Goal: Task Accomplishment & Management: Manage account settings

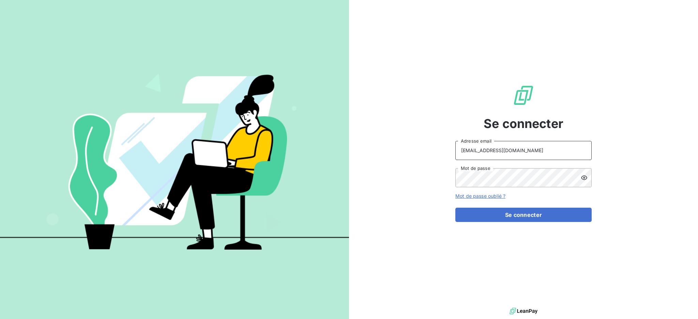
click at [515, 150] on input "[EMAIL_ADDRESS][DOMAIN_NAME]" at bounding box center [523, 150] width 136 height 19
type input "[EMAIL_ADDRESS][DOMAIN_NAME]"
click at [503, 215] on button "Se connecter" at bounding box center [523, 215] width 136 height 14
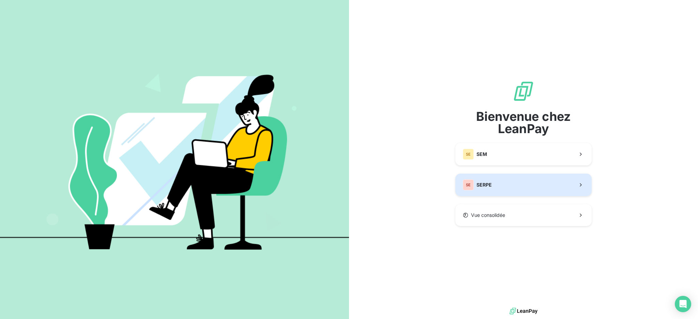
click at [502, 187] on button "SE SERPE" at bounding box center [523, 185] width 136 height 22
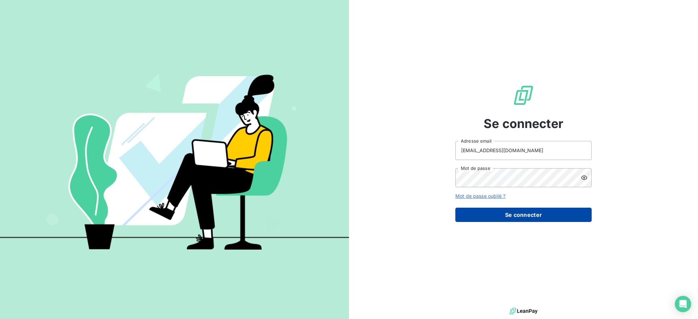
click at [520, 215] on button "Se connecter" at bounding box center [523, 215] width 136 height 14
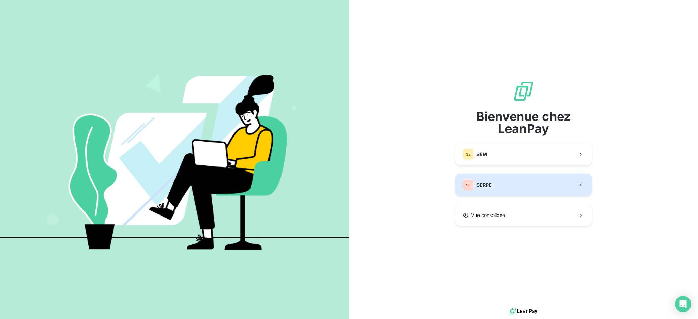
click at [509, 183] on button "SE SERPE" at bounding box center [523, 185] width 136 height 22
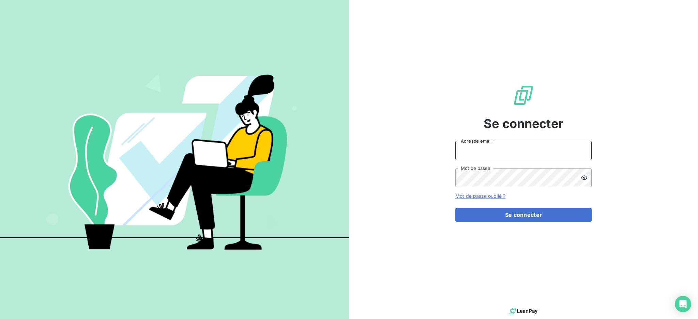
type input "[EMAIL_ADDRESS][DOMAIN_NAME]"
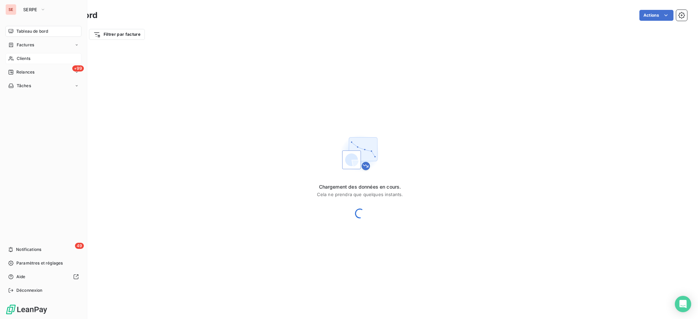
click at [21, 57] on span "Clients" at bounding box center [24, 59] width 14 height 6
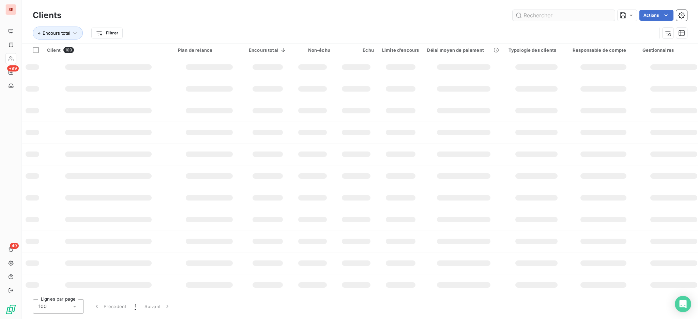
click at [557, 17] on input "text" at bounding box center [563, 15] width 102 height 11
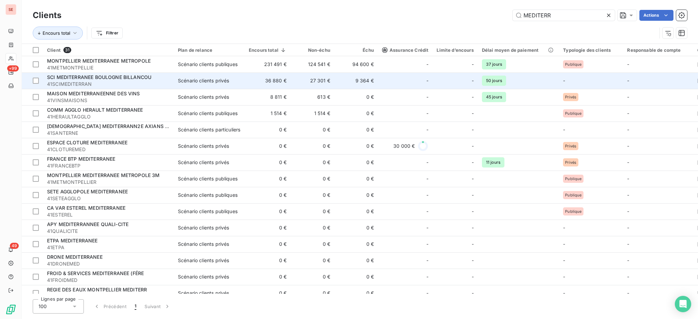
type input "MEDITERR"
click at [93, 81] on span "41SCIMEDITERRAN" at bounding box center [108, 84] width 123 height 7
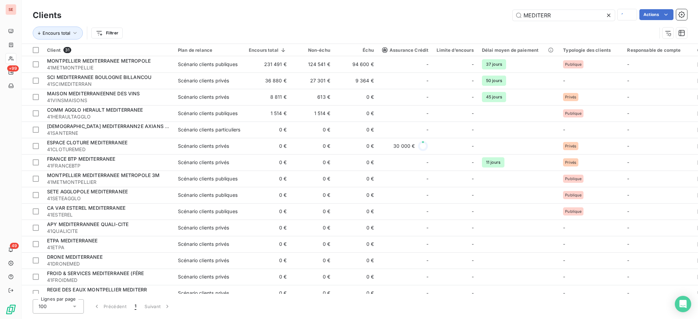
drag, startPoint x: 567, startPoint y: 18, endPoint x: 489, endPoint y: 10, distance: 78.5
click at [489, 10] on div "MEDITERR Actions" at bounding box center [377, 15] width 617 height 12
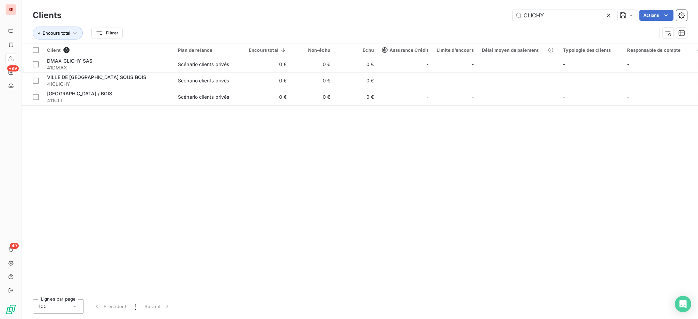
type input "CLICHY"
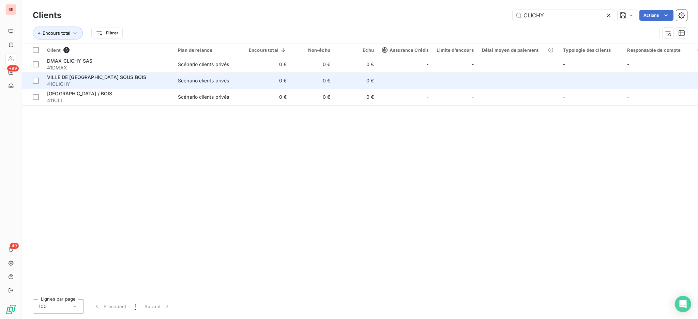
click at [95, 84] on span "41CLICHY" at bounding box center [108, 84] width 123 height 7
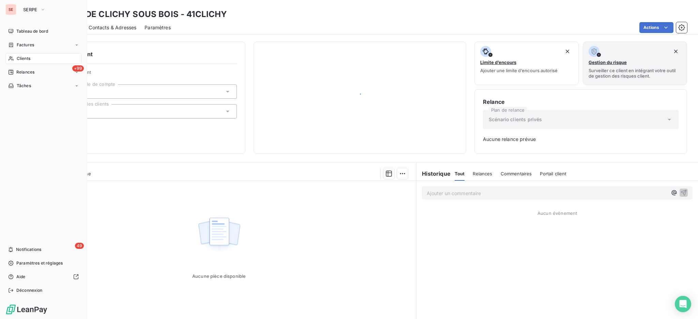
click at [16, 55] on div "Clients" at bounding box center [43, 58] width 76 height 11
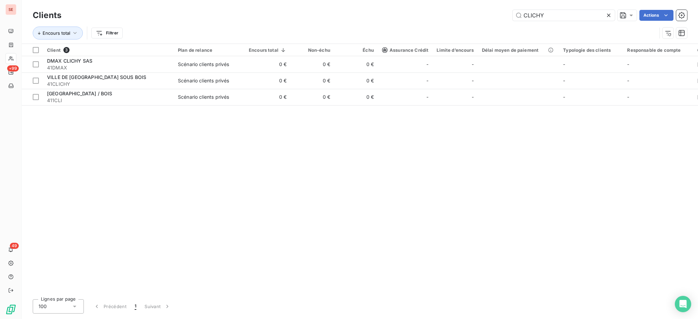
drag, startPoint x: 551, startPoint y: 15, endPoint x: 484, endPoint y: -2, distance: 69.1
click at [484, 0] on html "SE +99 49 Clients CLICHY Actions Encours total Filtrer Client 3 Plan de relance…" at bounding box center [349, 159] width 698 height 319
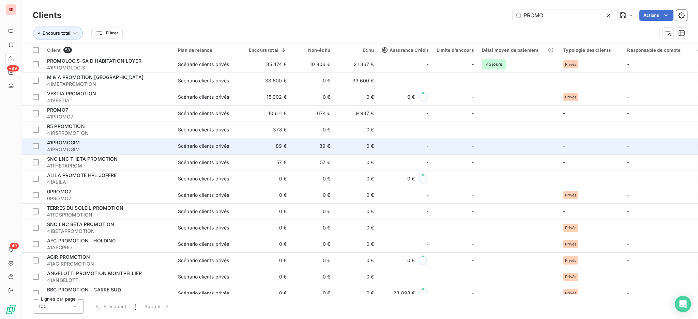
type input "PROMO"
click at [144, 141] on div "41PROMOGIM" at bounding box center [108, 142] width 123 height 7
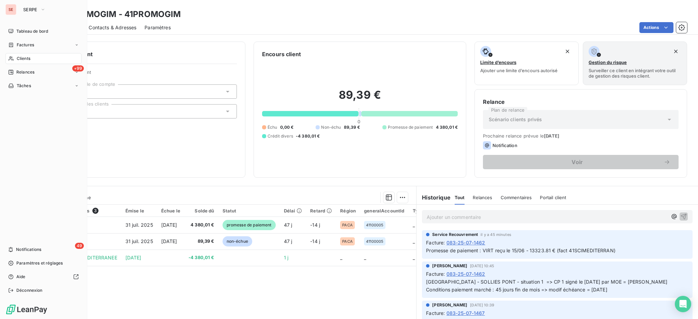
click at [20, 60] on span "Clients" at bounding box center [24, 59] width 14 height 6
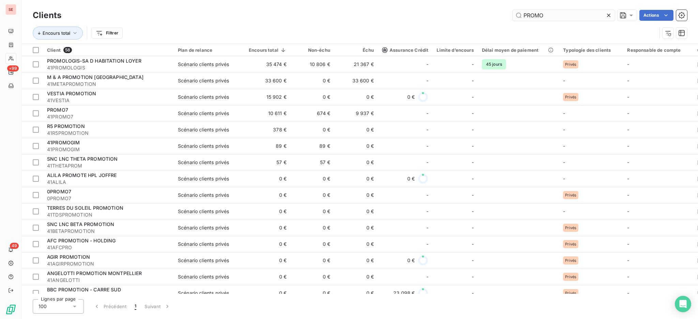
drag, startPoint x: 547, startPoint y: 18, endPoint x: 514, endPoint y: 13, distance: 33.8
click at [514, 13] on input "PROMO" at bounding box center [563, 15] width 102 height 11
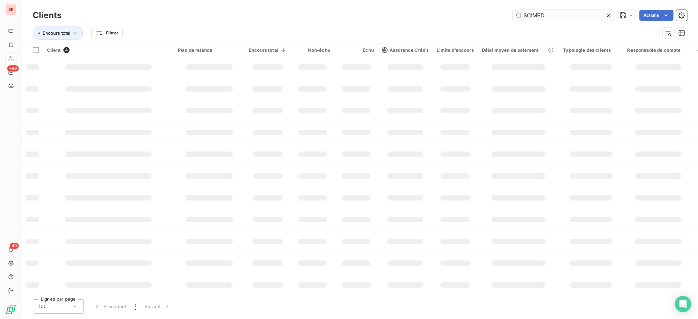
type input "SCIMED"
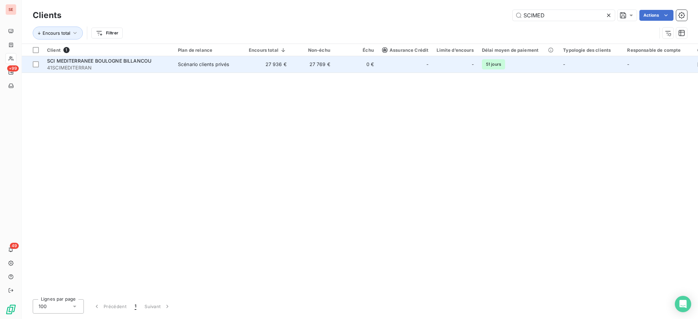
click at [171, 64] on td "SCI MEDITERRANEE BOULOGNE BILLANCOU 41SCIMEDITERRAN" at bounding box center [108, 64] width 131 height 16
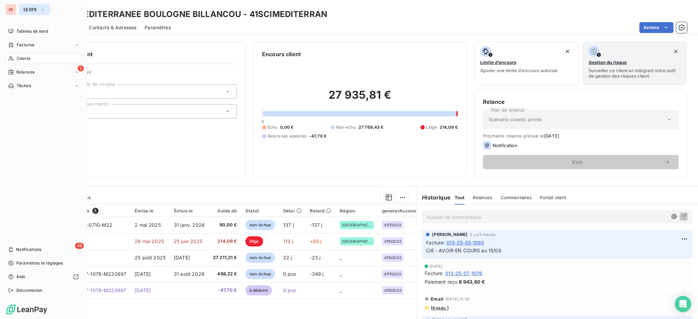
click at [30, 10] on span "SERPE" at bounding box center [30, 9] width 14 height 5
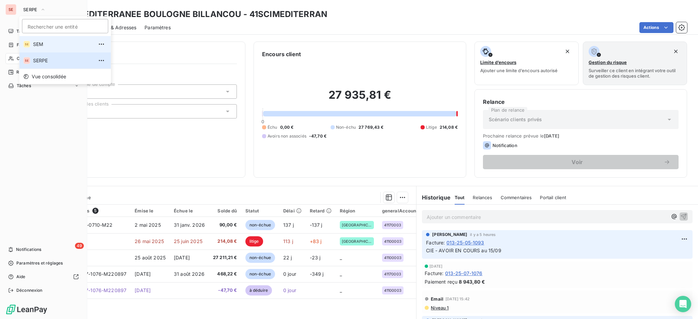
click at [36, 44] on span "SEM" at bounding box center [63, 44] width 60 height 7
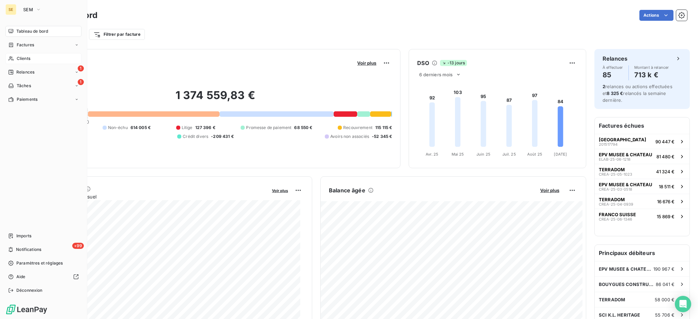
click at [23, 59] on span "Clients" at bounding box center [24, 59] width 14 height 6
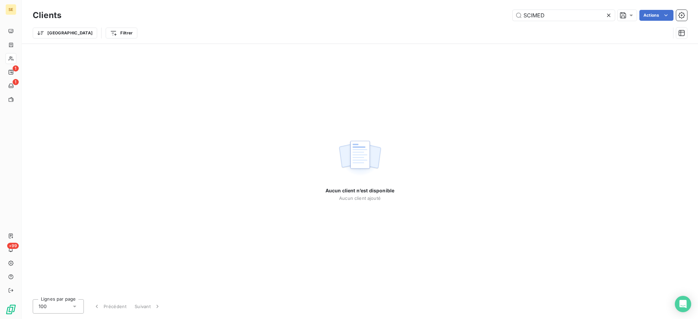
drag, startPoint x: 560, startPoint y: 17, endPoint x: 417, endPoint y: 2, distance: 144.1
click at [422, 3] on div "Clients SCIMED Actions Trier Filtrer" at bounding box center [360, 22] width 676 height 44
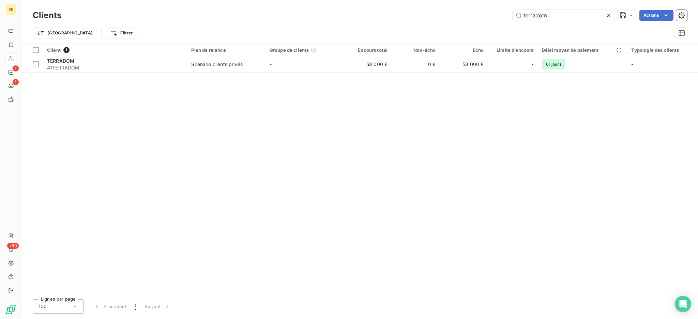
type input "terradom"
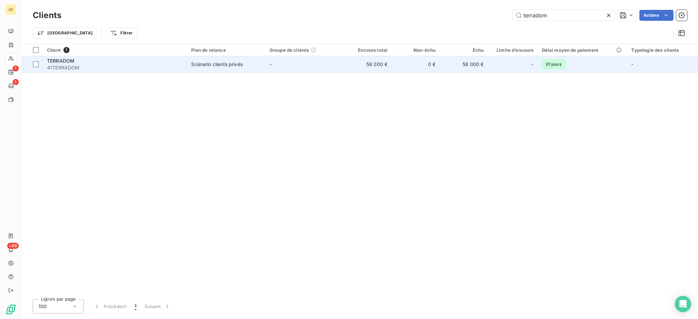
click at [233, 63] on div "Scénario clients privés" at bounding box center [216, 64] width 51 height 7
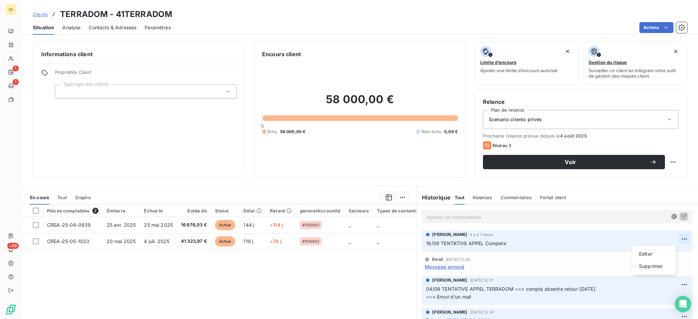
click at [673, 238] on html "SE 1 1 +99 Clients TERRADOM - 41TERRADOM Situation Analyse Contacts & Adresses …" at bounding box center [349, 159] width 698 height 319
click at [647, 254] on div "Editer" at bounding box center [654, 254] width 38 height 11
drag, startPoint x: 511, startPoint y: 244, endPoint x: 437, endPoint y: 241, distance: 74.0
click at [437, 241] on p "16/09 TENTATIVE APPEL Compete" at bounding box center [552, 244] width 253 height 8
click at [674, 239] on html "SE 1 1 +99 Clients TERRADOM - 41TERRADOM Situation Analyse Contacts & Adresses …" at bounding box center [349, 159] width 698 height 319
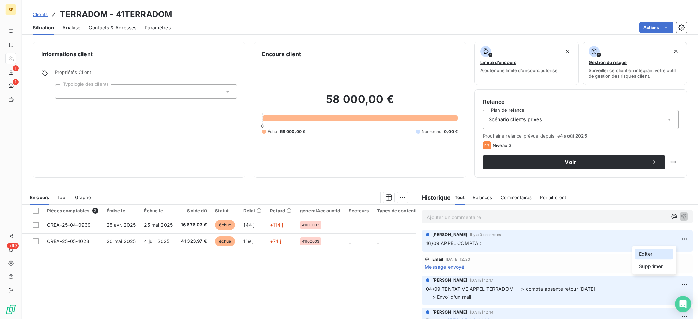
click at [652, 257] on div "Editer" at bounding box center [654, 254] width 38 height 11
click at [446, 248] on p "16/09 APPEL COMPTA :" at bounding box center [552, 244] width 253 height 8
drag, startPoint x: 454, startPoint y: 243, endPoint x: 435, endPoint y: 243, distance: 19.4
click at [435, 243] on span "16/09 APPEL COMPTA :" at bounding box center [453, 243] width 55 height 6
click at [455, 242] on span "16/09 APPEL COMPTA :" at bounding box center [453, 243] width 55 height 6
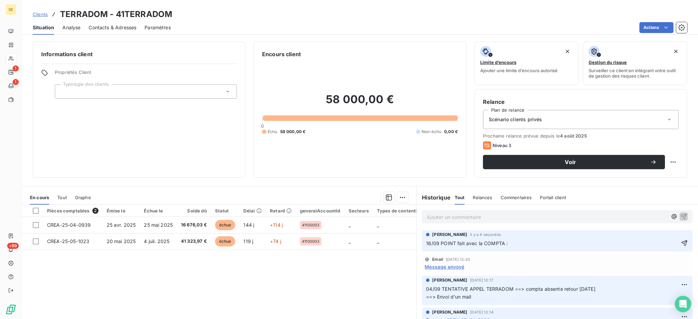
click at [519, 245] on p "16/09 POINT fait avec la COMPTA :" at bounding box center [552, 244] width 253 height 8
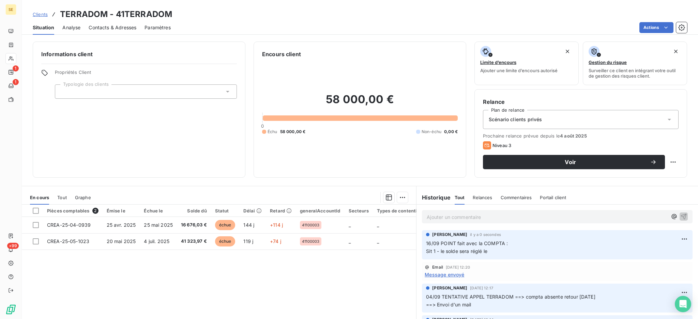
click at [433, 255] on p "16/09 POINT fait avec la COMPTA : Sit 1 - le solde sera réglé le" at bounding box center [557, 248] width 262 height 16
click at [671, 239] on html "SE 1 1 +99 Clients TERRADOM - 41TERRADOM Situation Analyse Contacts & Adresses …" at bounding box center [349, 159] width 698 height 319
click at [656, 255] on div "Editer" at bounding box center [654, 254] width 38 height 11
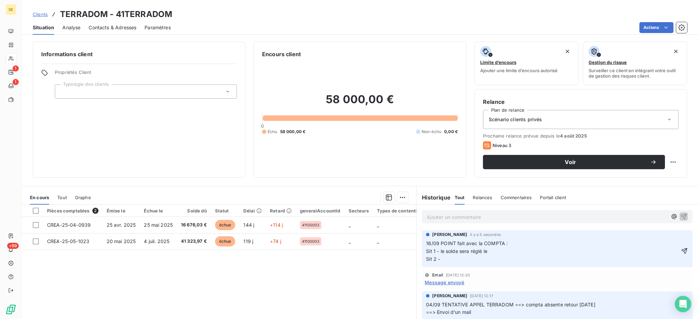
click at [492, 251] on p "16/09 POINT fait avec la COMPTA : Sit 1 - le solde sera réglé le Sit 2 -" at bounding box center [552, 252] width 253 height 24
click at [440, 257] on p "16/09 POINT fait avec la COMPTA : Sit 1 - le solde sera réglé le 19/09 Sit 2 -" at bounding box center [552, 252] width 253 height 24
click at [434, 263] on p "16/09 POINT fait avec la COMPTA : Sit 1 - le solde sera réglé le 19/09 Sit 2 - …" at bounding box center [552, 252] width 253 height 24
click at [426, 263] on p "16/09 POINT fait avec la COMPTA : Sit 1 - le solde sera réglé le 19/09 Sit 2 - …" at bounding box center [552, 252] width 253 height 24
click at [503, 251] on p "16/09 POINT fait avec la COMPTA : Sit 1 - le solde sera réglé le 19/09 Sit 2 - …" at bounding box center [552, 252] width 253 height 24
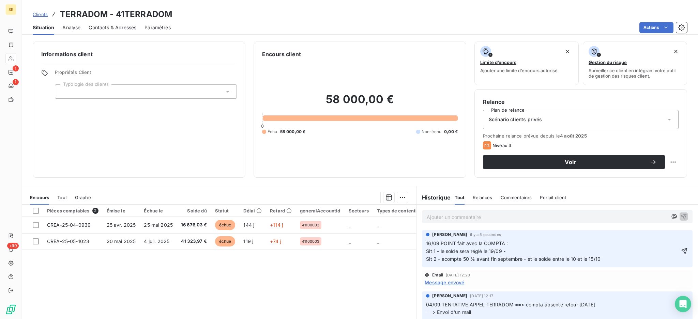
click at [433, 253] on span "16/09 POINT fait avec la COMPTA : Sit 1 - le solde sera réglé le 19/09 - Sit 2 …" at bounding box center [513, 250] width 174 height 21
click at [435, 259] on span "16/09 POINT fait avec la COMPTA : Sit 1 CREA-25-04-0939 - le solde sera réglé l…" at bounding box center [513, 250] width 174 height 21
click at [481, 258] on span "16/09 POINT fait avec la COMPTA : Sit 1 CREA-25-04-0939 - le solde sera réglé l…" at bounding box center [535, 250] width 218 height 21
click at [521, 260] on span "16/09 POINT fait avec la COMPTA : Sit 1 CREA-25-04-0939 - le solde sera réglé l…" at bounding box center [538, 250] width 225 height 21
click at [599, 259] on span "16/09 POINT fait avec la COMPTA : Sit 1 CREA-25-04-0939 - le solde sera réglé l…" at bounding box center [551, 250] width 250 height 21
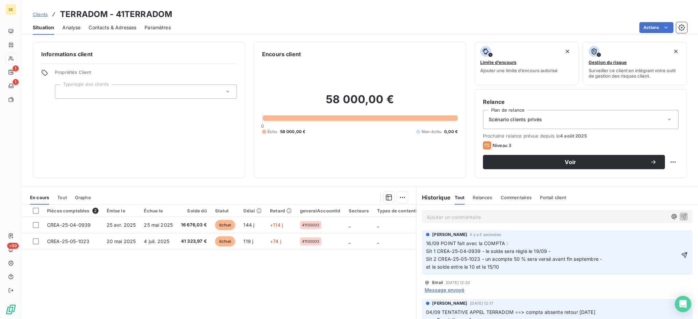
click at [449, 266] on span "16/09 POINT fait avec la COMPTA : Sit 1 CREA-25-04-0939 - le solde sera réglé l…" at bounding box center [514, 254] width 177 height 29
click at [517, 266] on p "16/09 POINT fait avec la COMPTA : Sit 1 CREA-25-04-0939 - le solde sera réglé l…" at bounding box center [552, 255] width 253 height 31
click at [681, 253] on icon "button" at bounding box center [684, 255] width 6 height 6
click at [440, 289] on span "Message envoyé" at bounding box center [444, 289] width 40 height 7
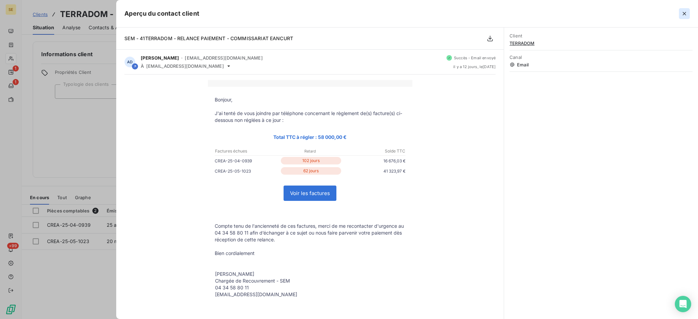
click at [681, 14] on icon "button" at bounding box center [684, 13] width 7 height 7
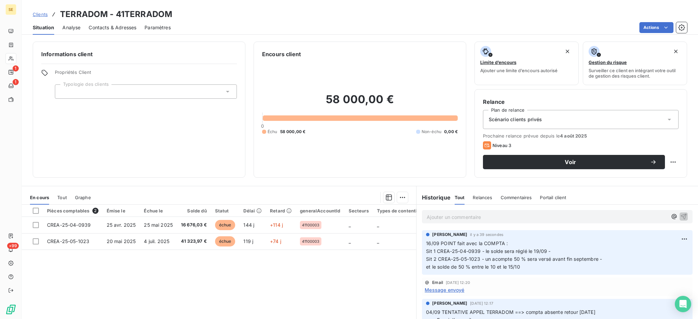
click at [113, 28] on span "Contacts & Adresses" at bounding box center [113, 27] width 48 height 7
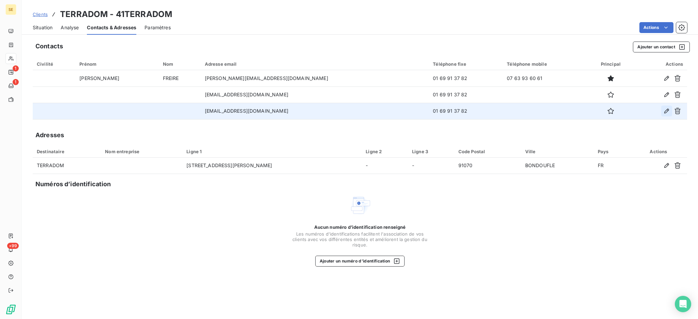
click at [665, 109] on icon "button" at bounding box center [666, 111] width 7 height 7
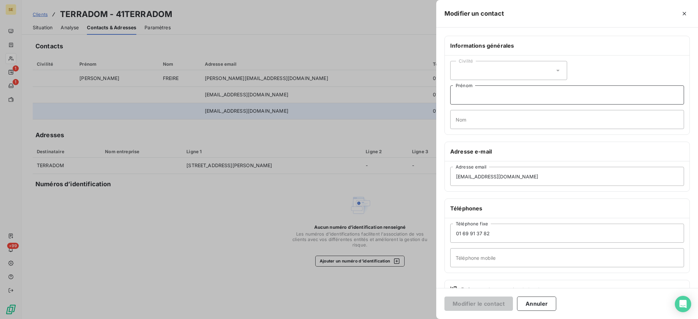
click at [478, 96] on input "Prénom" at bounding box center [567, 94] width 234 height 19
click at [460, 118] on input "Nom" at bounding box center [567, 119] width 234 height 19
type input "[PERSON_NAME]"
click at [557, 70] on icon at bounding box center [557, 70] width 7 height 7
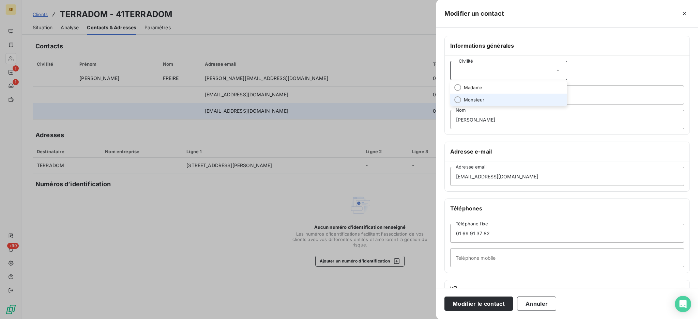
click at [504, 101] on li "Monsieur" at bounding box center [508, 100] width 117 height 12
click at [554, 71] on icon at bounding box center [557, 70] width 7 height 7
click at [510, 87] on li "Madame" at bounding box center [508, 87] width 117 height 12
click at [475, 304] on button "Modifier le contact" at bounding box center [478, 304] width 68 height 14
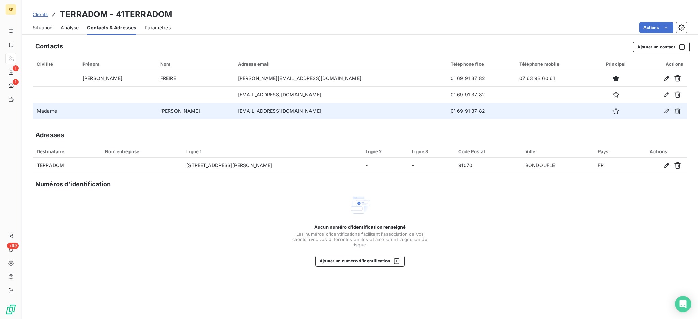
click at [45, 29] on span "Situation" at bounding box center [43, 27] width 20 height 7
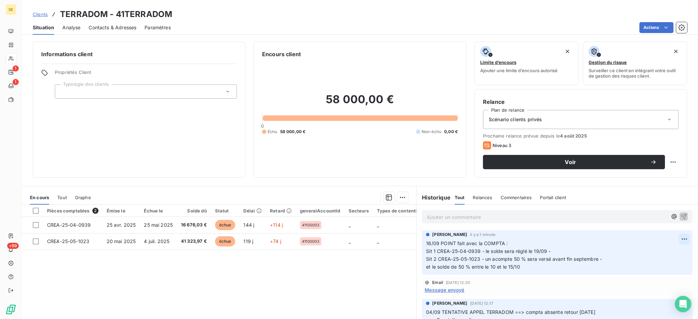
click at [666, 238] on html "SE 1 1 +99 Clients TERRADOM - 41TERRADOM Situation Analyse Contacts & Adresses …" at bounding box center [349, 159] width 698 height 319
click at [643, 254] on div "Editer" at bounding box center [654, 254] width 38 height 11
drag, startPoint x: 498, startPoint y: 243, endPoint x: 437, endPoint y: 241, distance: 61.0
click at [437, 241] on span "16/09 POINT fait avec la COMPTA : Sit 1 CREA-25-04-0939 - le solde sera réglé l…" at bounding box center [514, 254] width 177 height 29
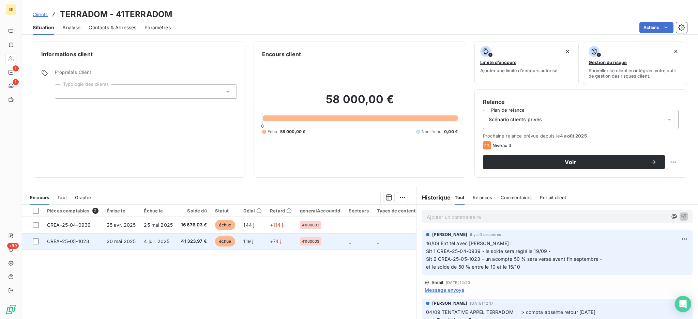
click at [173, 234] on td "4 juil. 2025" at bounding box center [158, 241] width 37 height 16
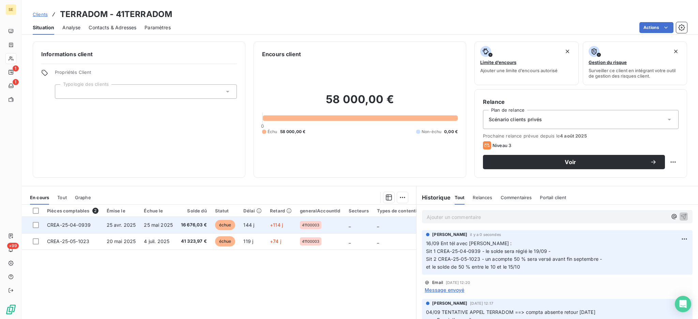
click at [177, 228] on td "16 676,03 €" at bounding box center [194, 225] width 34 height 16
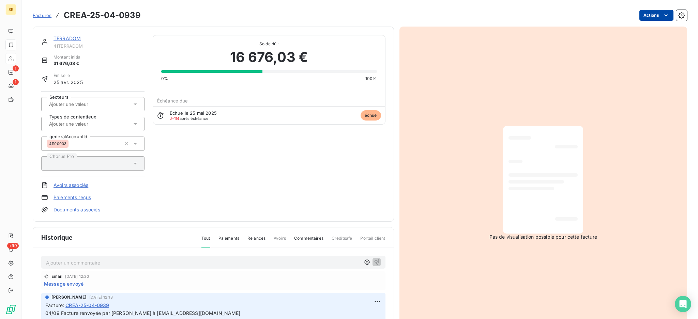
click at [644, 18] on html "SE 1 1 +99 Factures CREA-25-04-0939 Actions TERRADOM 41TERRADOM Montant initial…" at bounding box center [349, 159] width 698 height 319
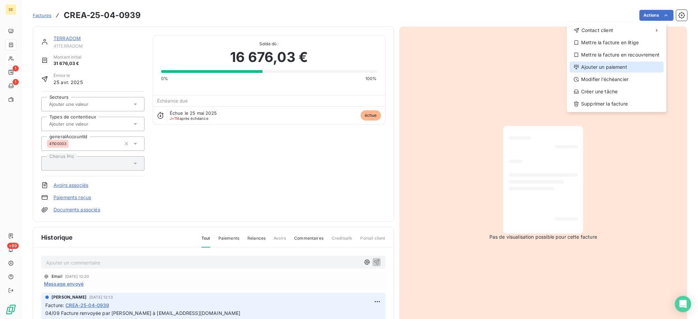
click at [634, 68] on div "Ajouter un paiement" at bounding box center [616, 67] width 94 height 11
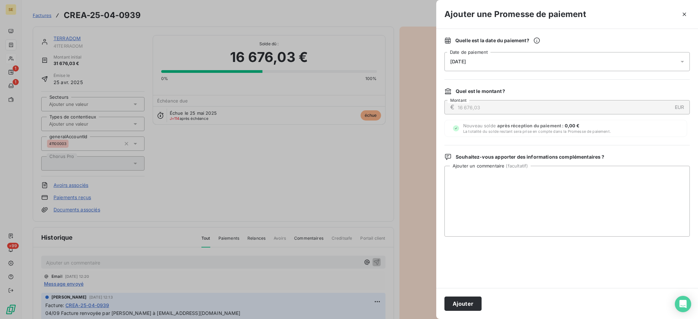
click at [682, 60] on icon at bounding box center [681, 61] width 7 height 7
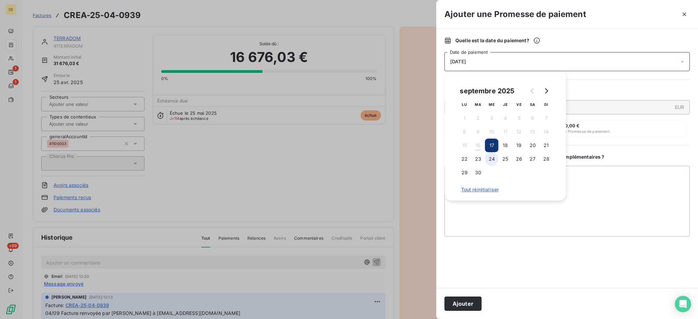
click at [493, 158] on button "24" at bounding box center [492, 159] width 14 height 14
click at [571, 175] on textarea "Ajouter un commentaire ( facultatif )" at bounding box center [566, 201] width 245 height 71
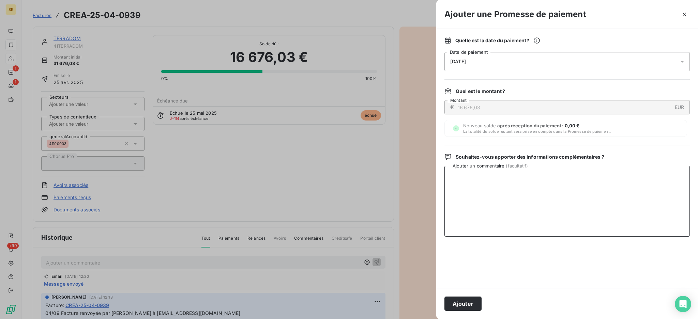
type textarea "V"
type textarea "PAIEMENT SOLDE FACT LE 19/09"
click at [453, 302] on button "Ajouter" at bounding box center [462, 304] width 37 height 14
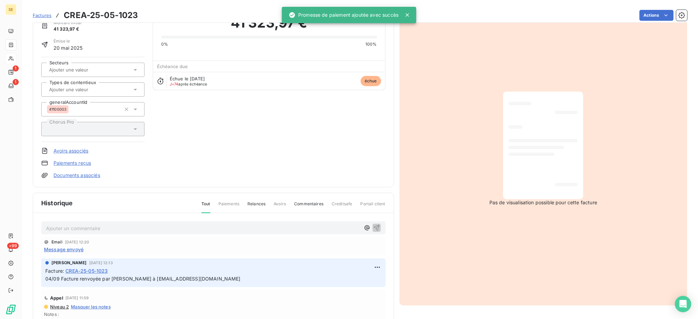
scroll to position [77, 0]
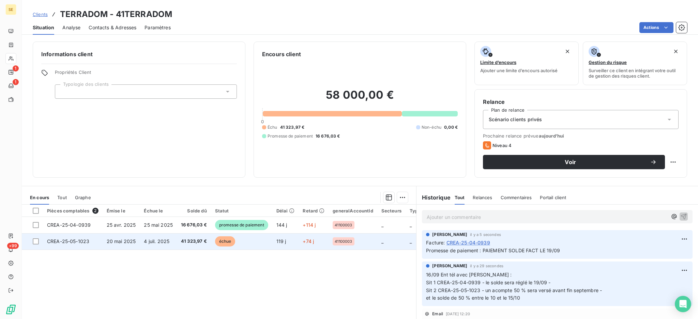
click at [191, 248] on td "41 323,97 €" at bounding box center [194, 241] width 34 height 16
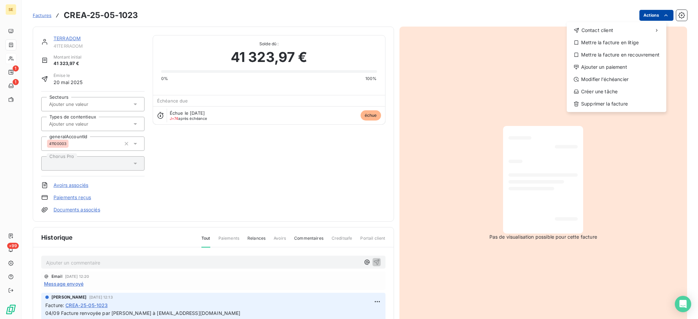
click at [638, 13] on html "SE 1 1 +99 Factures CREA-25-05-1023 Actions Contact client Mettre la facture en…" at bounding box center [349, 159] width 698 height 319
click at [627, 79] on div "Modifier l’échéancier" at bounding box center [616, 79] width 94 height 11
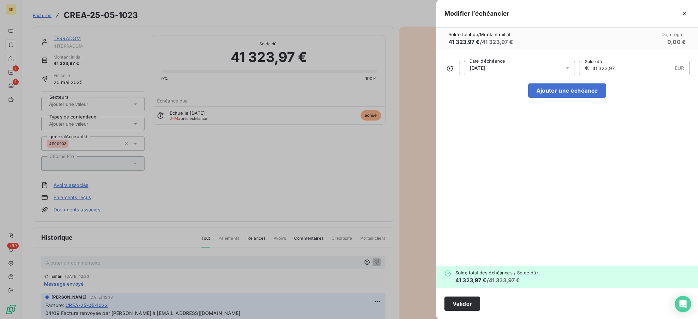
click at [566, 69] on icon at bounding box center [567, 68] width 7 height 7
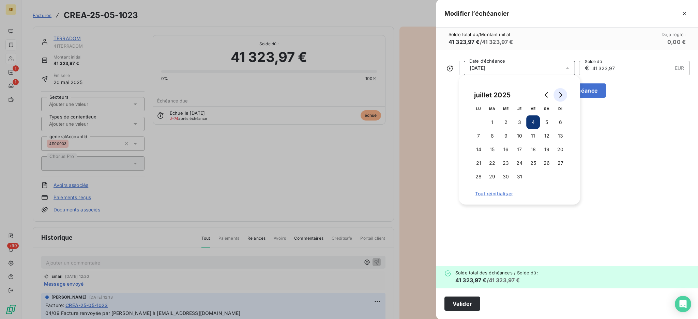
click at [560, 96] on icon "Go to next month" at bounding box center [560, 94] width 3 height 5
click at [490, 177] on button "30" at bounding box center [492, 177] width 14 height 14
click at [628, 64] on input "41 323,97" at bounding box center [631, 68] width 80 height 14
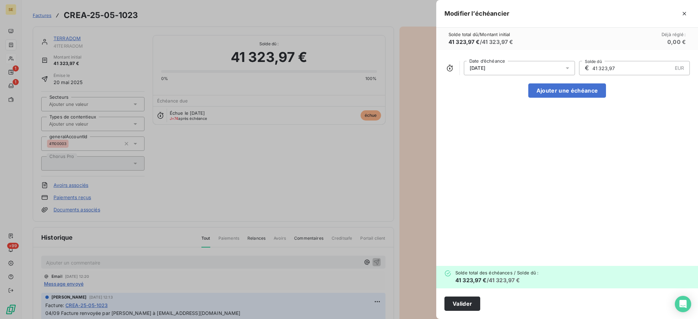
drag, startPoint x: 634, startPoint y: 67, endPoint x: 592, endPoint y: 68, distance: 41.2
click at [592, 68] on input "41 323,97" at bounding box center [631, 68] width 80 height 14
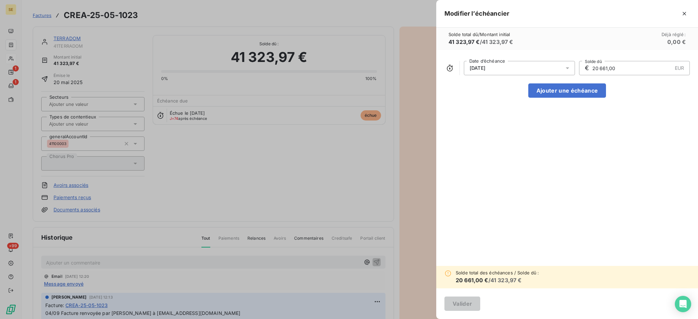
click at [639, 68] on input "20 661,00" at bounding box center [631, 68] width 80 height 14
type input "20 661,98"
click at [579, 92] on button "Ajouter une échéance" at bounding box center [567, 90] width 78 height 14
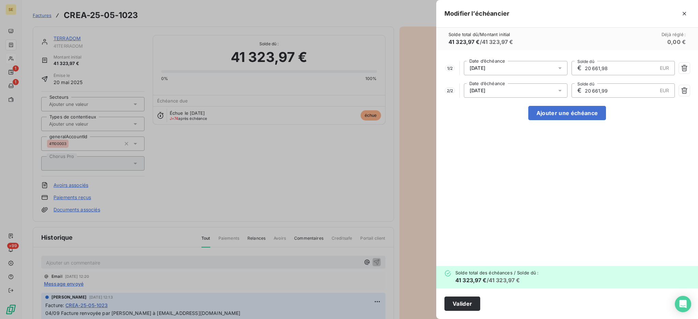
click at [559, 91] on icon at bounding box center [559, 91] width 3 height 2
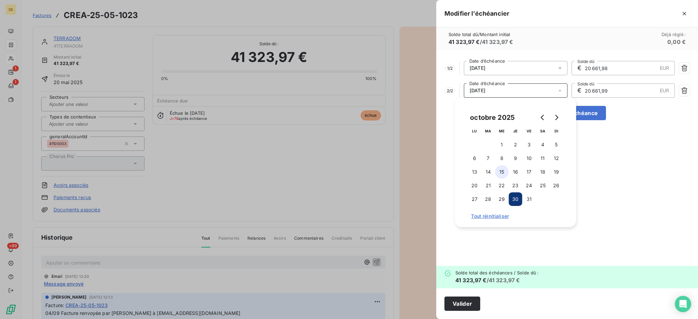
click at [501, 172] on button "15" at bounding box center [502, 172] width 14 height 14
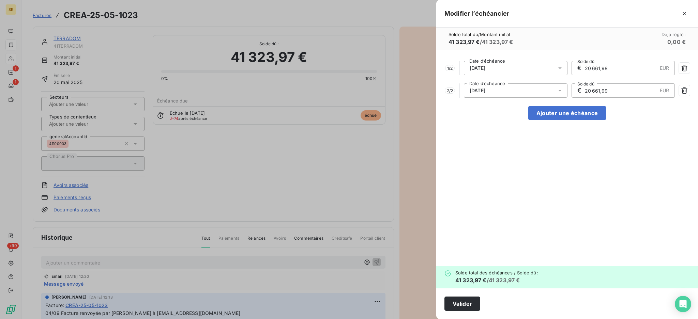
click at [616, 94] on input "20 661,99" at bounding box center [620, 91] width 73 height 14
click at [460, 304] on button "Valider" at bounding box center [462, 304] width 36 height 14
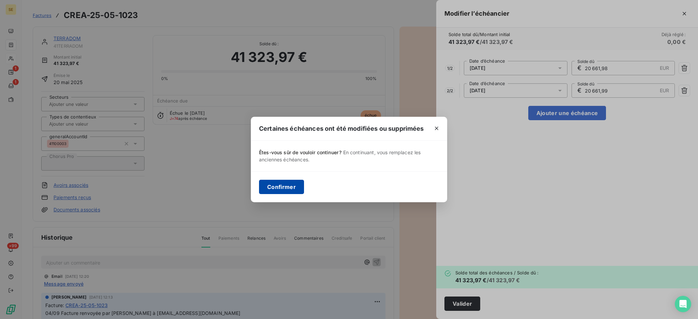
click at [285, 185] on button "Confirmer" at bounding box center [281, 187] width 45 height 14
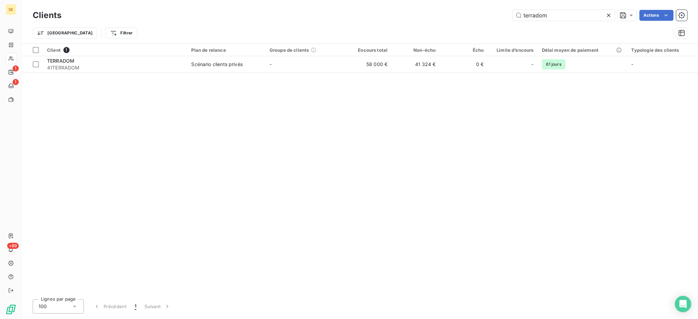
click at [606, 15] on icon at bounding box center [608, 15] width 7 height 7
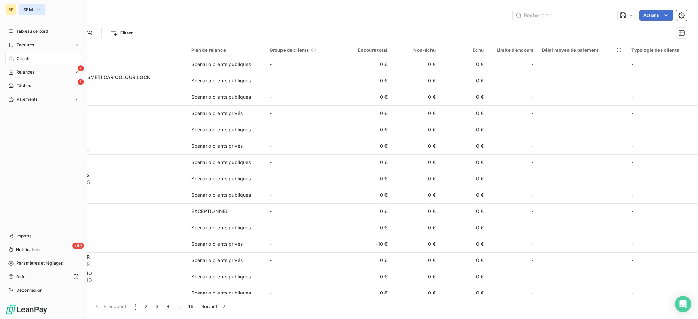
click at [36, 9] on icon "button" at bounding box center [38, 9] width 5 height 7
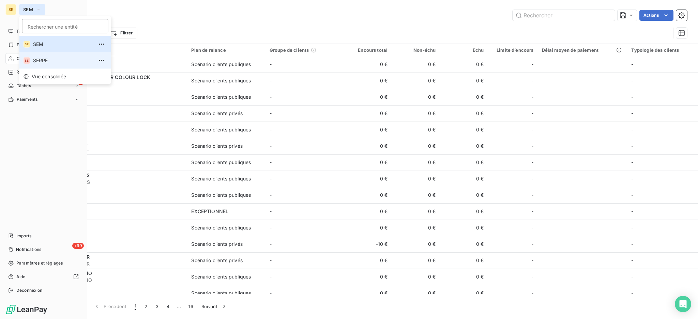
click at [41, 61] on span "SERPE" at bounding box center [63, 60] width 60 height 7
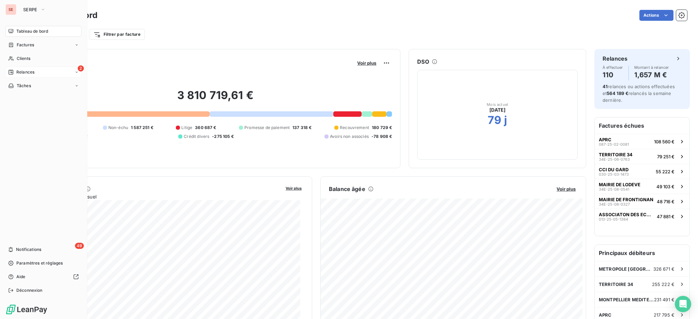
click at [29, 74] on span "Relances" at bounding box center [25, 72] width 18 height 6
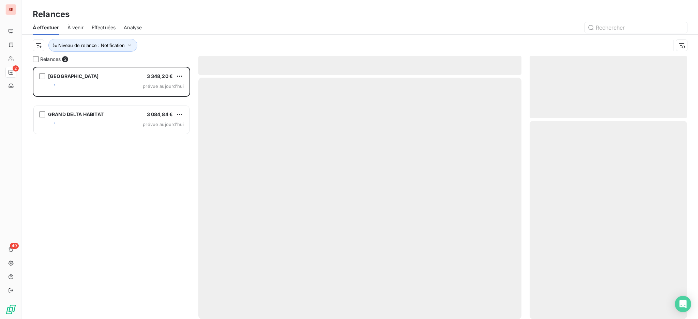
scroll to position [246, 150]
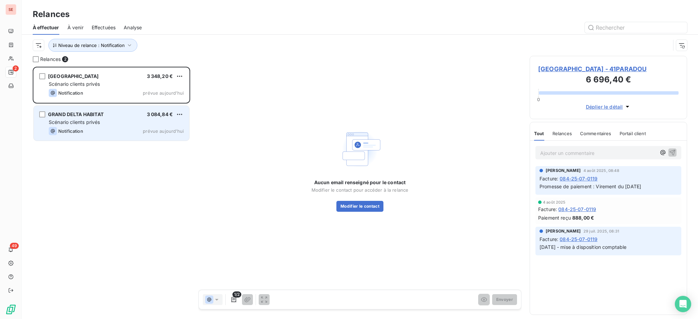
click at [110, 131] on div "Notification prévue aujourd’hui" at bounding box center [116, 131] width 135 height 8
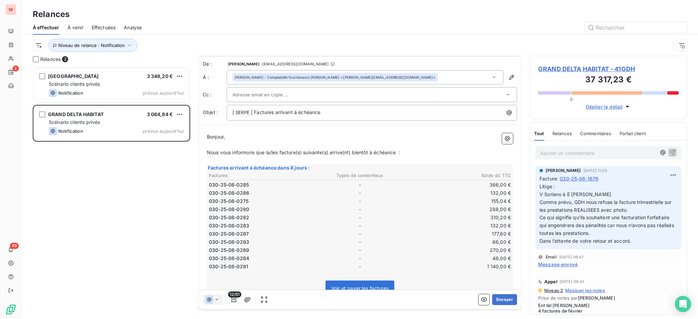
scroll to position [46, 0]
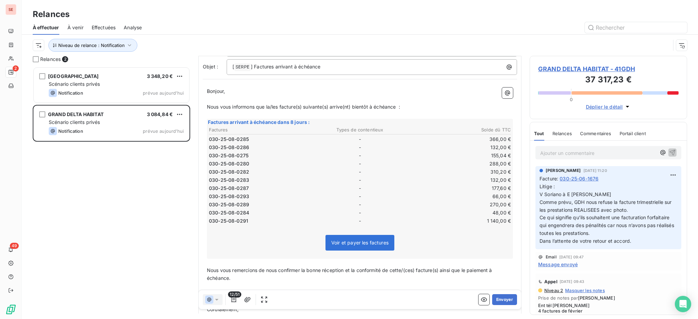
click at [582, 65] on span "GRAND DELTA HABITAT - 41GDH" at bounding box center [608, 68] width 140 height 9
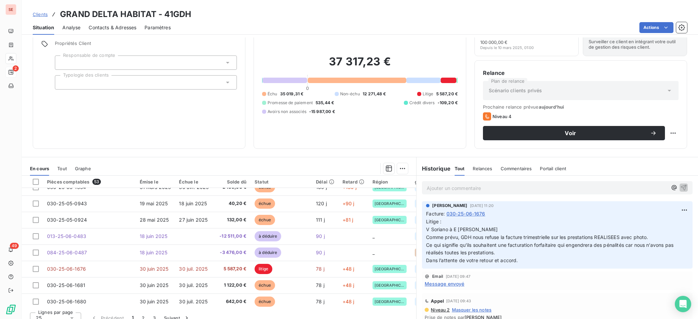
scroll to position [37, 0]
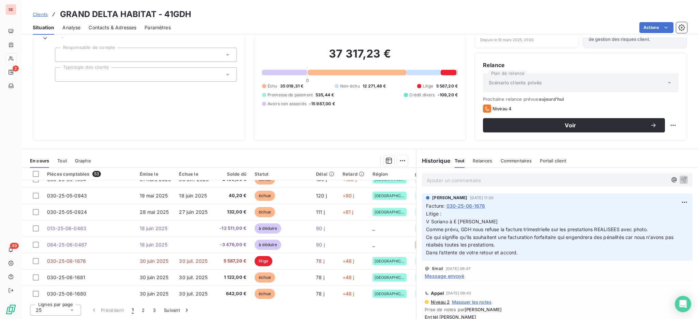
click at [72, 311] on icon at bounding box center [71, 310] width 7 height 7
click at [46, 294] on span "100" at bounding box center [48, 297] width 8 height 7
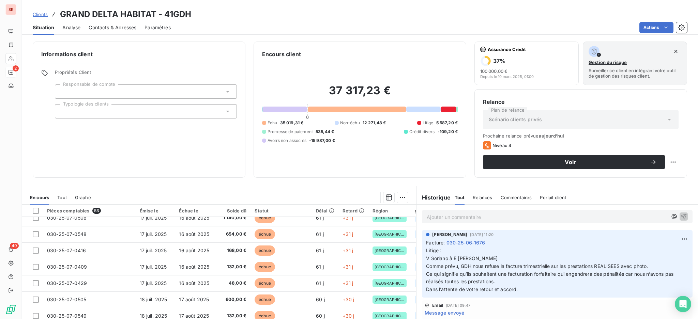
scroll to position [454, 0]
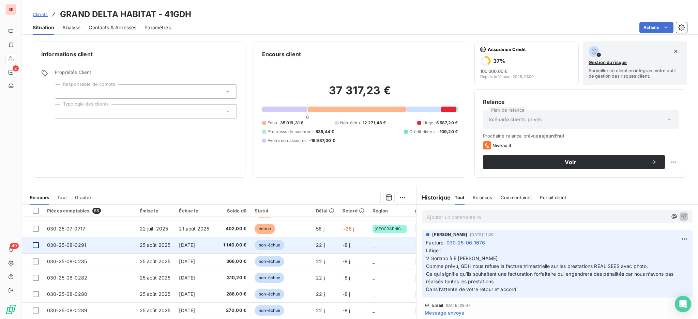
click at [36, 245] on div at bounding box center [36, 245] width 6 height 6
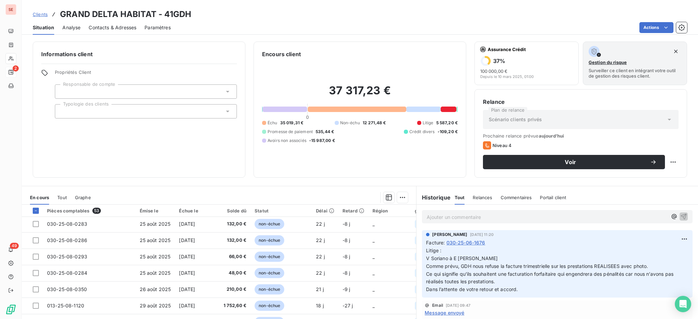
scroll to position [590, 0]
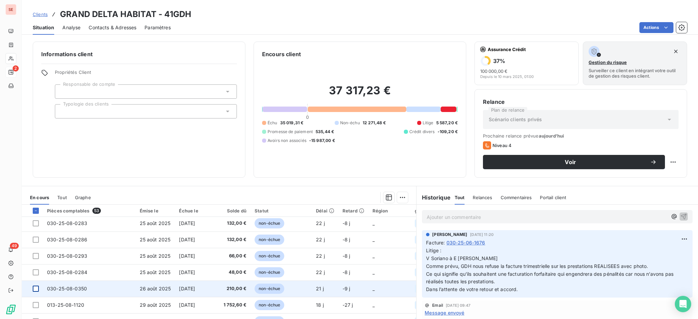
click at [36, 289] on div at bounding box center [36, 289] width 6 height 6
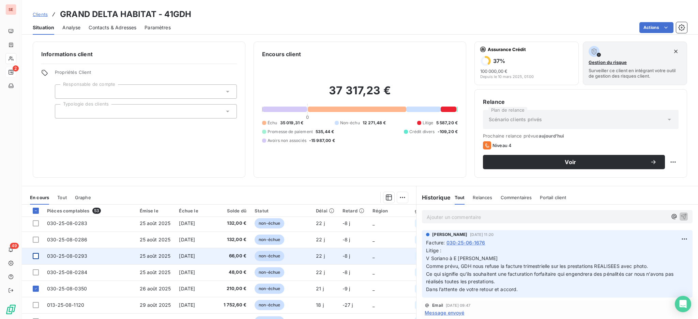
click at [35, 256] on div at bounding box center [36, 256] width 6 height 6
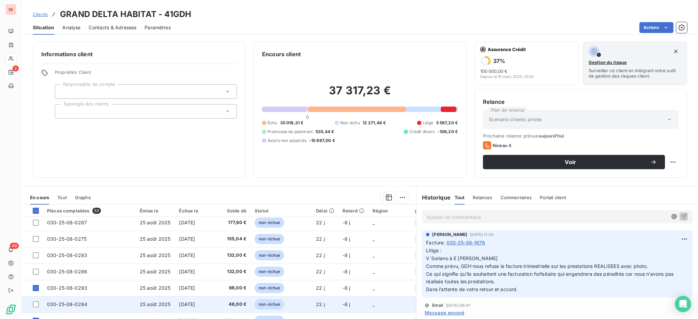
scroll to position [545, 0]
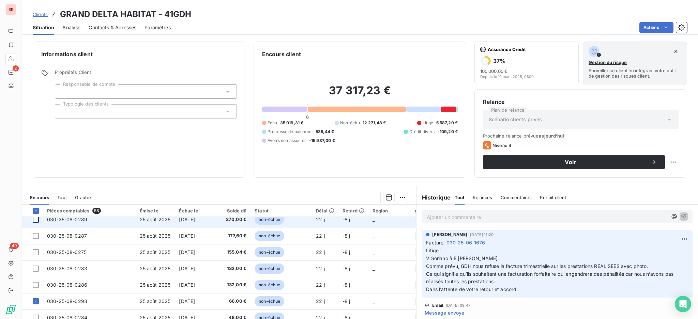
click at [35, 221] on div at bounding box center [36, 220] width 6 height 6
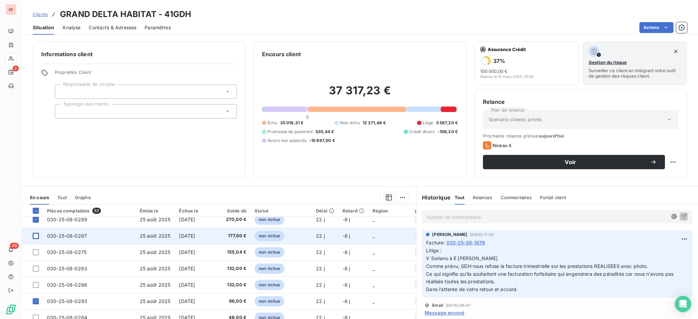
click at [34, 237] on div at bounding box center [36, 236] width 6 height 6
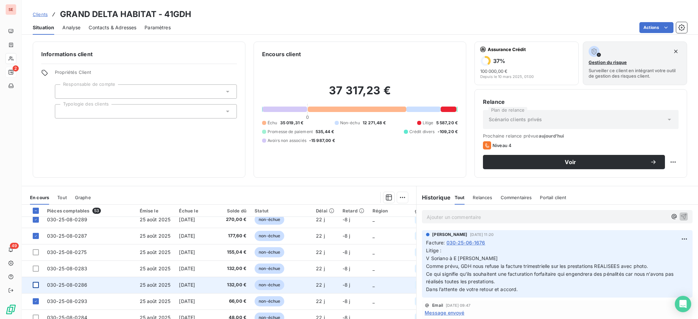
click at [35, 286] on div at bounding box center [36, 285] width 6 height 6
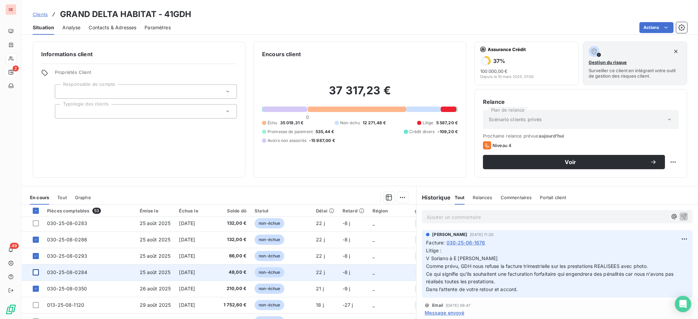
click at [34, 275] on div at bounding box center [36, 272] width 6 height 6
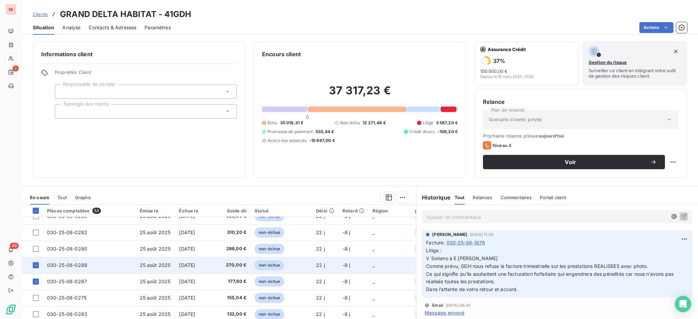
scroll to position [454, 0]
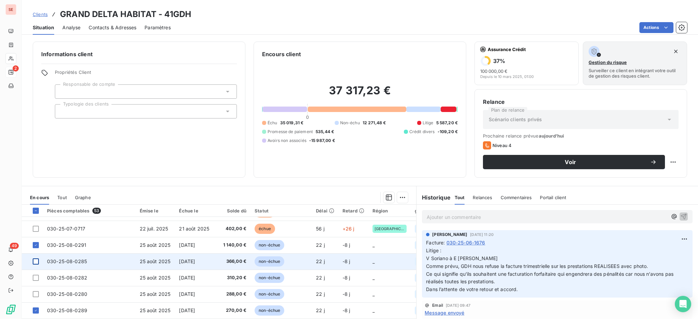
click at [36, 261] on div at bounding box center [36, 262] width 6 height 6
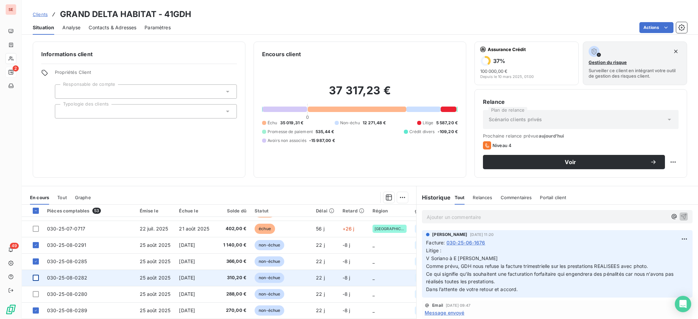
click at [33, 277] on div at bounding box center [36, 278] width 6 height 6
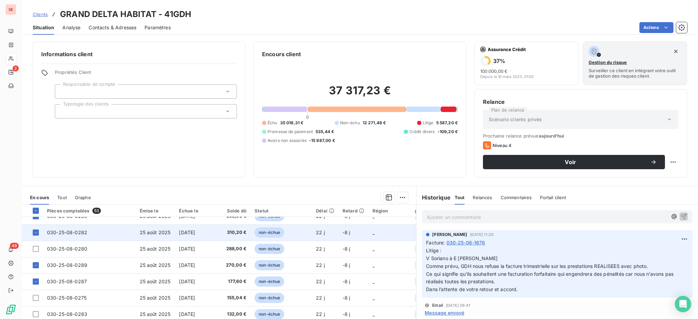
scroll to position [545, 0]
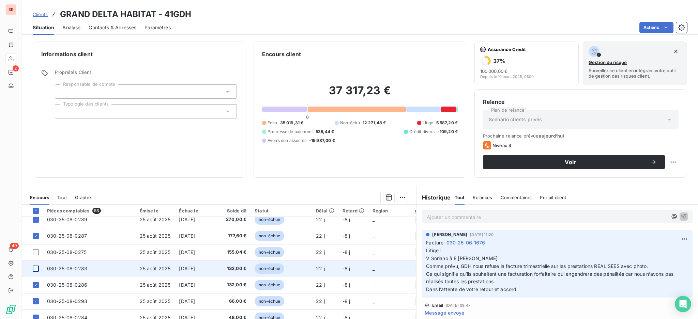
click at [36, 269] on div at bounding box center [36, 269] width 6 height 6
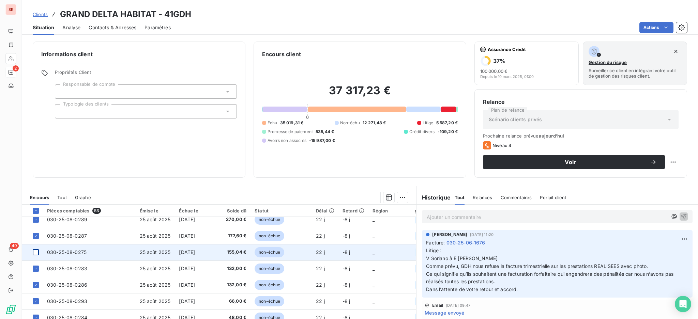
click at [36, 253] on div at bounding box center [36, 252] width 6 height 6
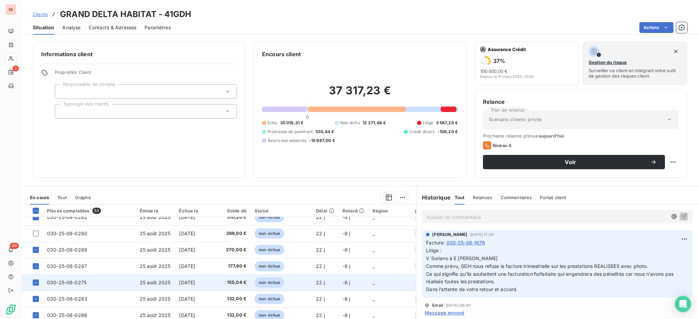
scroll to position [499, 0]
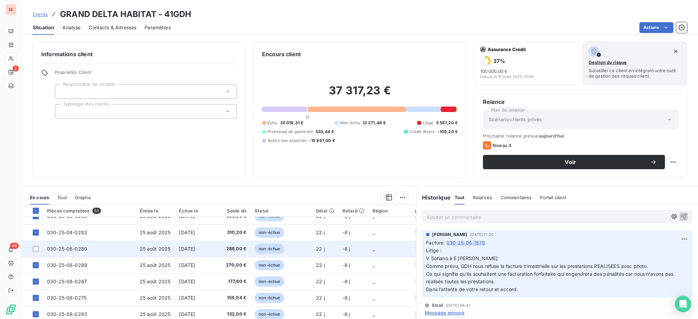
click at [80, 251] on span "030-25-08-0280" at bounding box center [67, 249] width 40 height 6
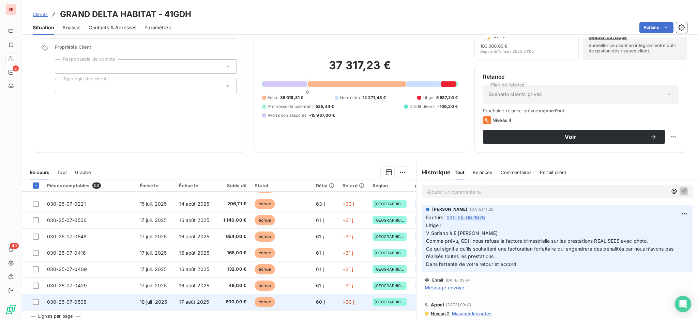
scroll to position [37, 0]
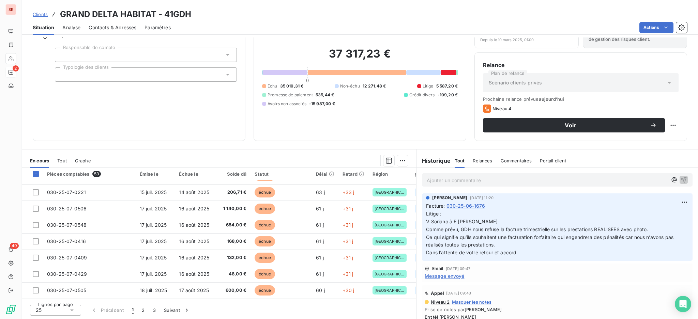
click at [73, 311] on icon at bounding box center [71, 310] width 7 height 7
click at [52, 299] on li "100" at bounding box center [55, 297] width 51 height 12
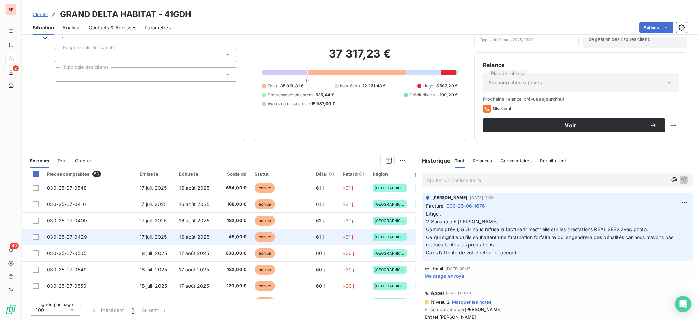
scroll to position [428, 0]
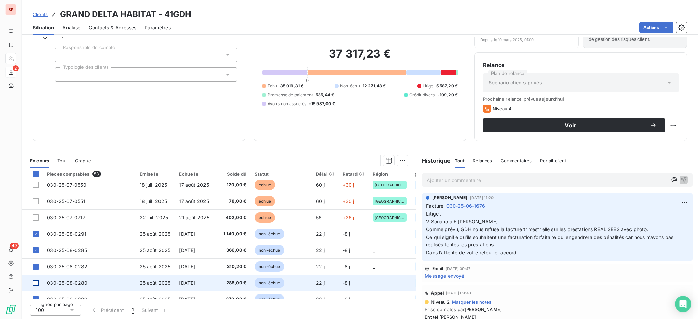
click at [36, 283] on div at bounding box center [36, 283] width 6 height 6
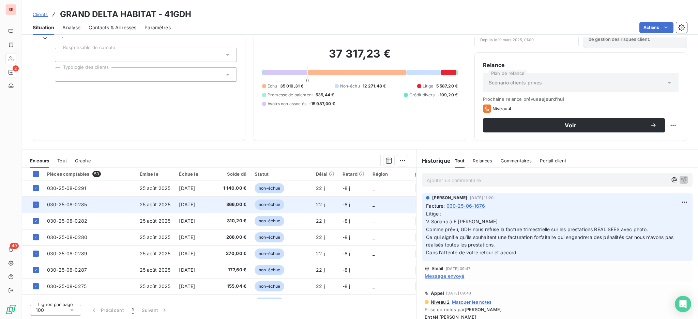
scroll to position [519, 0]
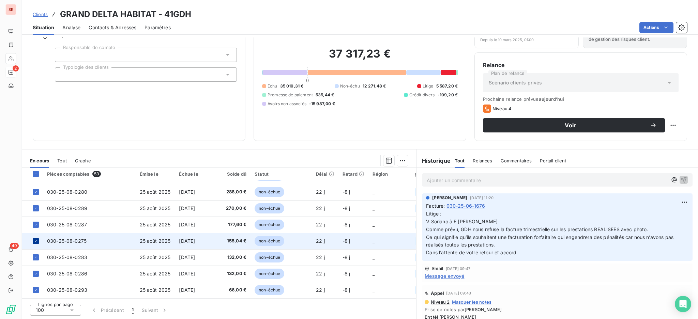
click at [34, 239] on icon at bounding box center [36, 241] width 4 height 4
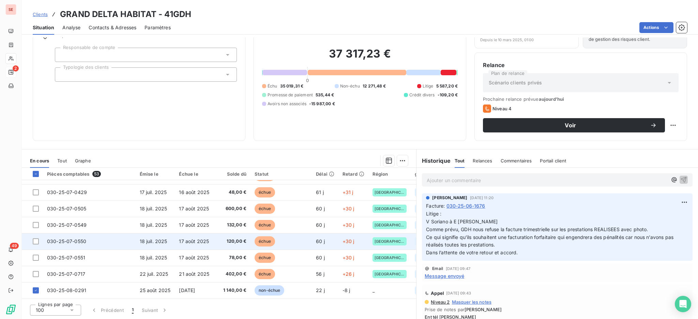
scroll to position [387, 0]
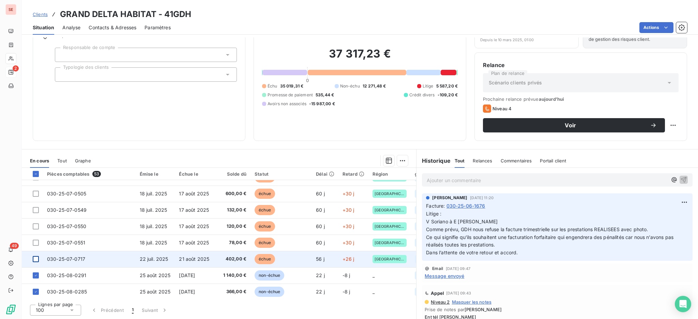
click at [35, 261] on div at bounding box center [36, 259] width 6 height 6
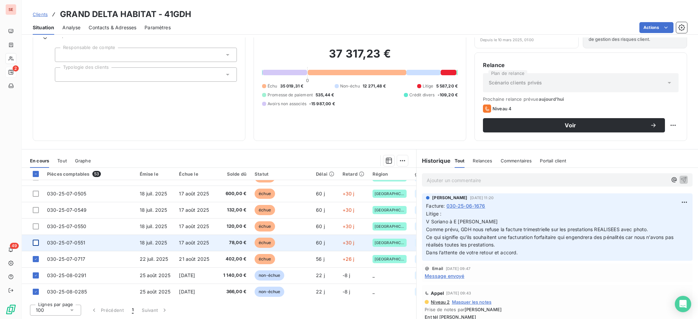
click at [38, 245] on div at bounding box center [36, 243] width 6 height 6
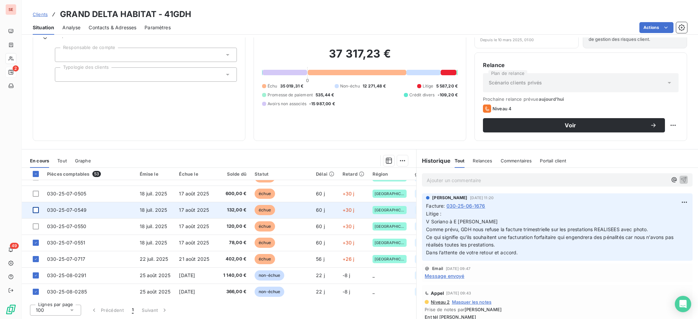
click at [34, 209] on div at bounding box center [36, 210] width 6 height 6
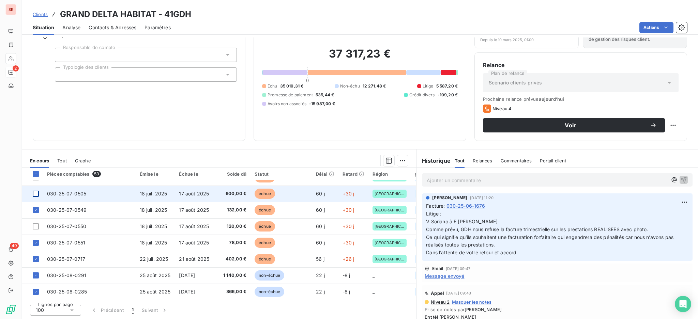
click at [38, 193] on div at bounding box center [36, 194] width 6 height 6
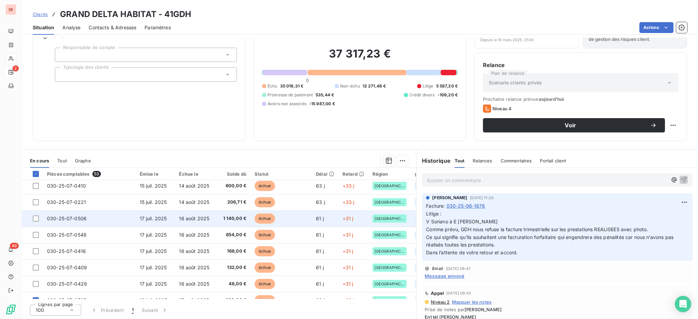
scroll to position [296, 0]
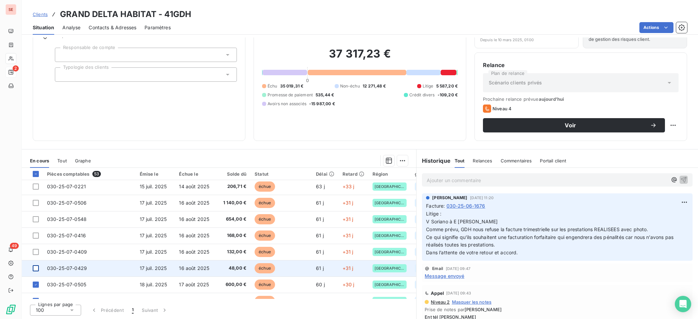
click at [36, 269] on div at bounding box center [36, 268] width 6 height 6
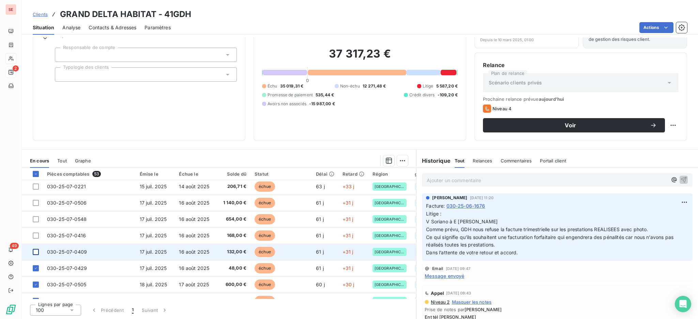
click at [36, 252] on div at bounding box center [36, 252] width 6 height 6
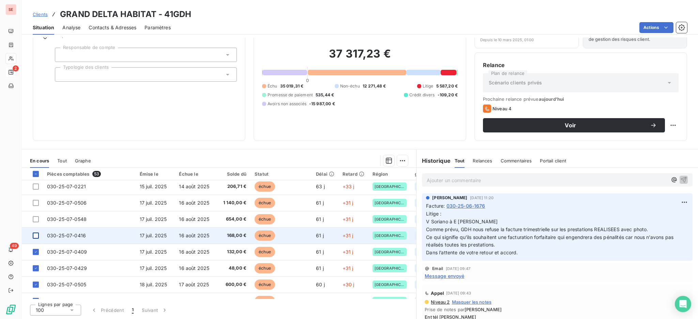
click at [37, 235] on div at bounding box center [36, 236] width 6 height 6
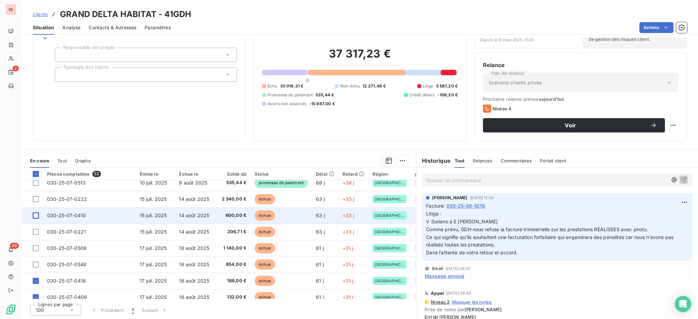
click at [37, 215] on div at bounding box center [36, 216] width 6 height 6
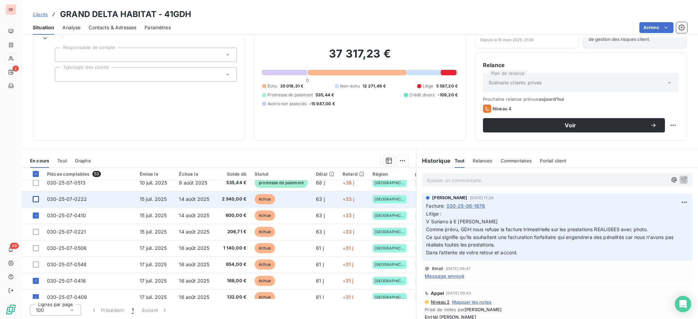
click at [36, 200] on div at bounding box center [36, 199] width 6 height 6
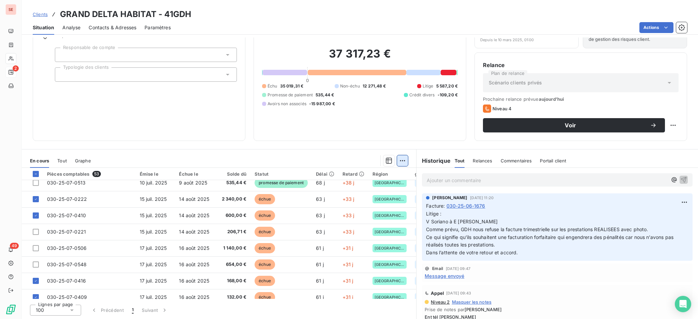
click at [400, 162] on html "SE 2 49 Clients GRAND DELTA HABITAT - 41GDH Situation Analyse Contacts & Adress…" at bounding box center [349, 159] width 698 height 319
click at [366, 190] on div "Ajouter une promesse de paiement (20 factures)" at bounding box center [337, 187] width 127 height 11
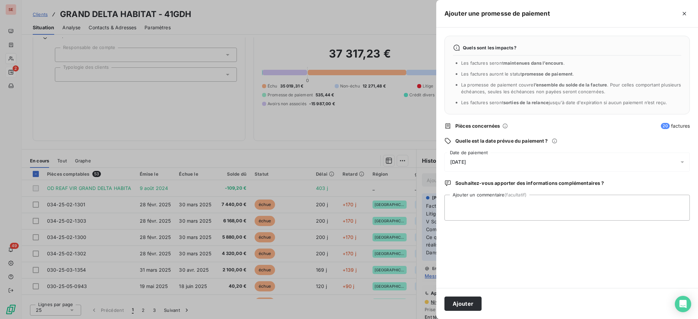
click at [685, 161] on icon at bounding box center [681, 162] width 7 height 7
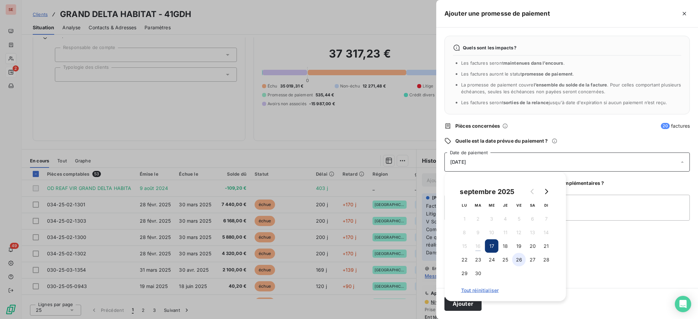
click at [519, 257] on button "26" at bounding box center [519, 260] width 14 height 14
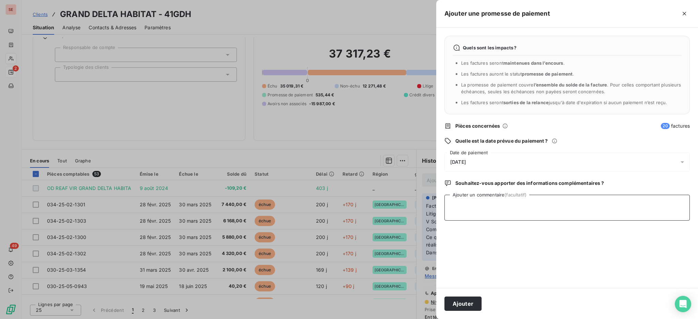
click at [597, 210] on textarea "Ajouter un commentaire (facultatif)" at bounding box center [566, 208] width 245 height 26
type textarea "A"
type textarea "P"
drag, startPoint x: 468, startPoint y: 212, endPoint x: 449, endPoint y: 212, distance: 19.1
click at [450, 211] on textarea "COMPENSE SUR AVOIR" at bounding box center [566, 208] width 245 height 26
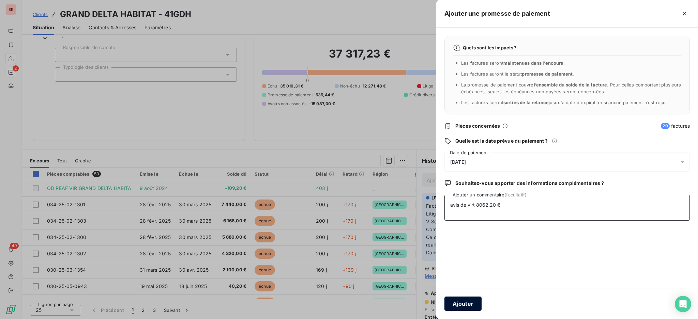
type textarea "avis de virt 8062.20 €"
click at [464, 305] on button "Ajouter" at bounding box center [462, 304] width 37 height 14
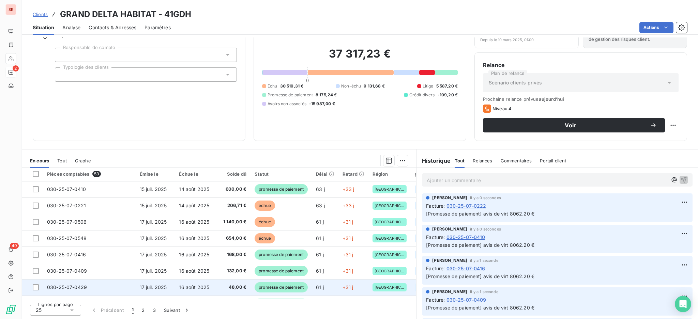
scroll to position [292, 0]
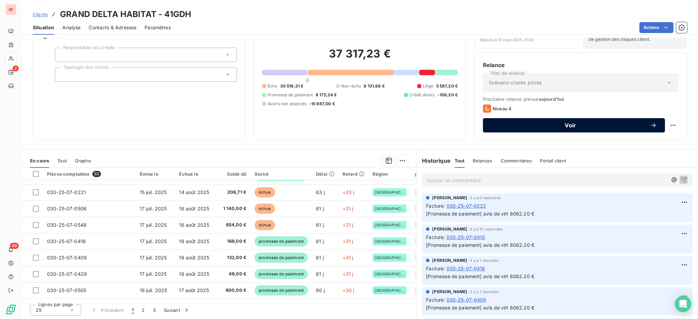
click at [575, 126] on span "Voir" at bounding box center [570, 125] width 159 height 5
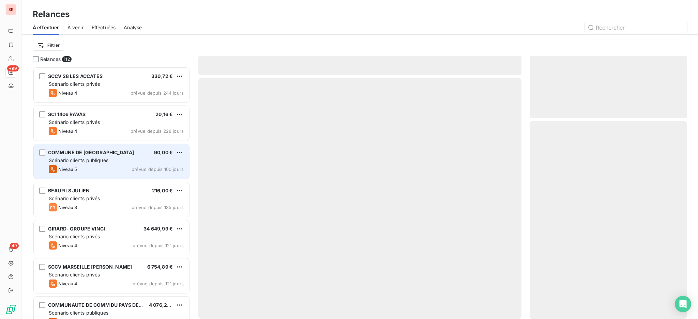
scroll to position [246, 150]
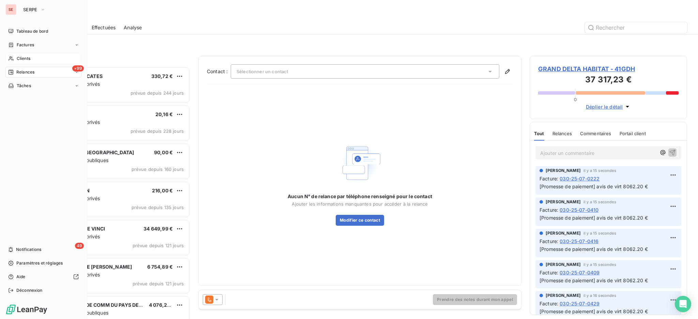
click at [25, 58] on span "Clients" at bounding box center [24, 59] width 14 height 6
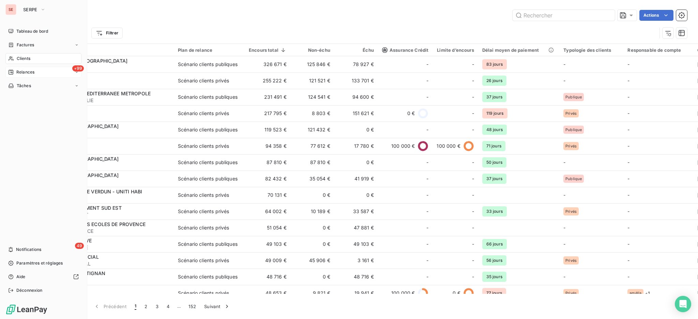
click at [22, 71] on span "Relances" at bounding box center [25, 72] width 18 height 6
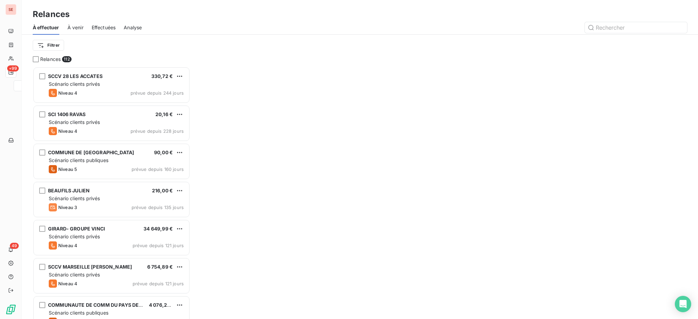
scroll to position [246, 150]
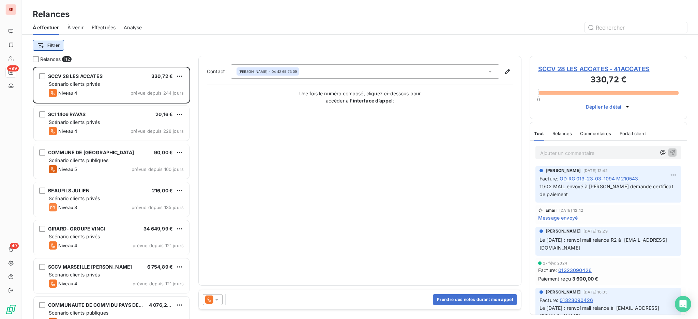
click at [52, 45] on html "SE +99 49 Relances À effectuer À venir Effectuées Analyse Filtrer Relances 112 …" at bounding box center [349, 159] width 698 height 319
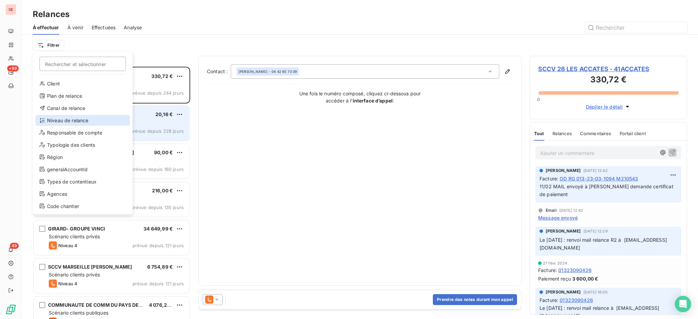
click at [78, 116] on div "Niveau de relance" at bounding box center [82, 120] width 94 height 11
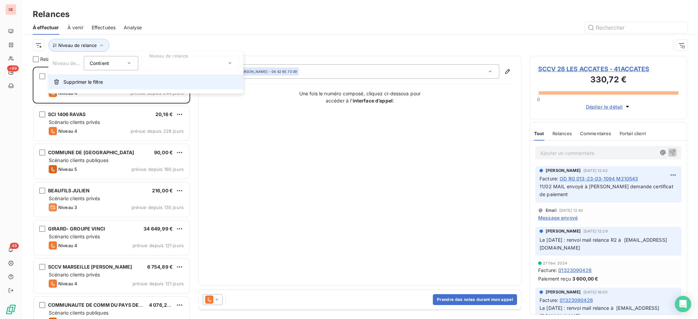
scroll to position [7, 7]
click at [235, 61] on div at bounding box center [190, 63] width 98 height 14
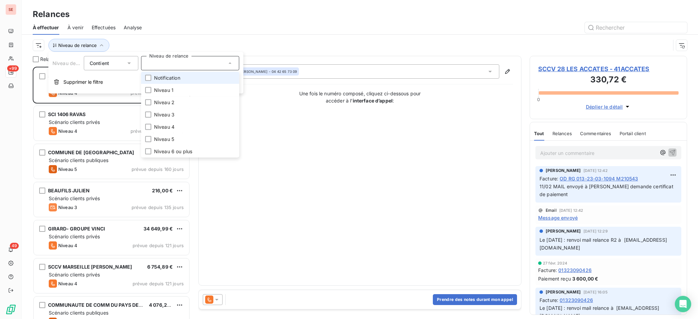
click at [186, 78] on li "Notification" at bounding box center [190, 78] width 98 height 12
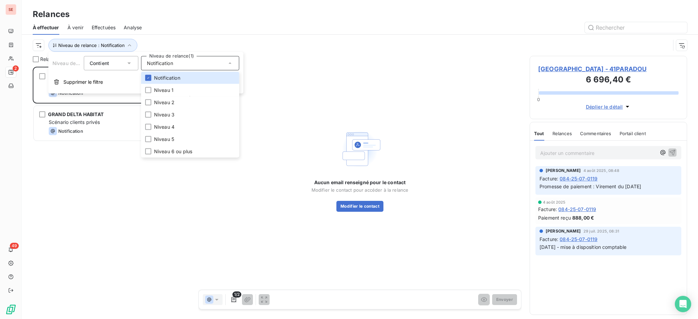
click at [104, 176] on div "[GEOGRAPHIC_DATA] 3 348,20 € Scénario clients privés Notification prévue [DATE]…" at bounding box center [111, 193] width 157 height 252
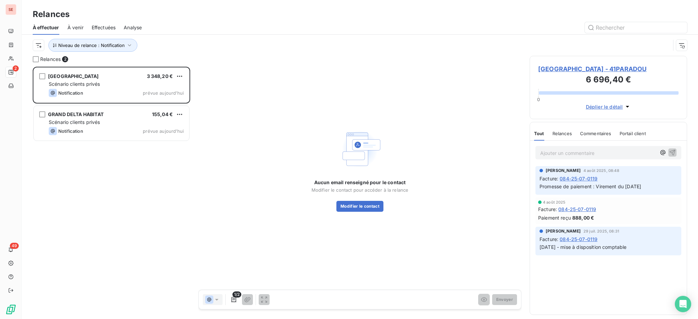
click at [603, 68] on span "[GEOGRAPHIC_DATA] - 41PARADOU" at bounding box center [608, 68] width 140 height 9
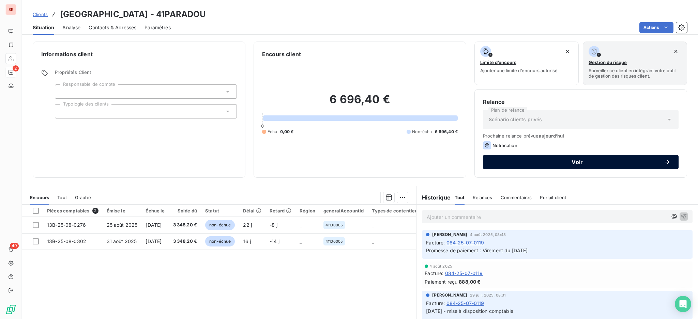
click at [489, 157] on button "Voir" at bounding box center [581, 162] width 196 height 14
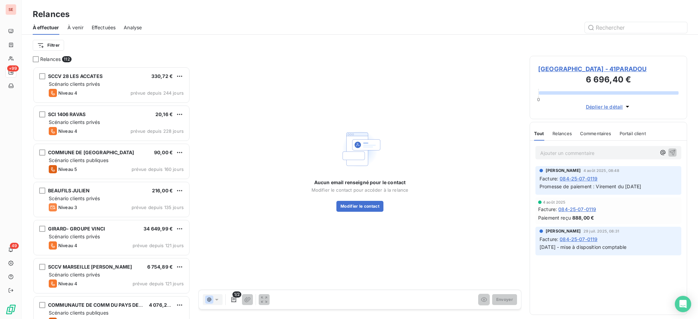
scroll to position [246, 150]
click at [569, 68] on span "[GEOGRAPHIC_DATA] - 41PARADOU" at bounding box center [608, 68] width 140 height 9
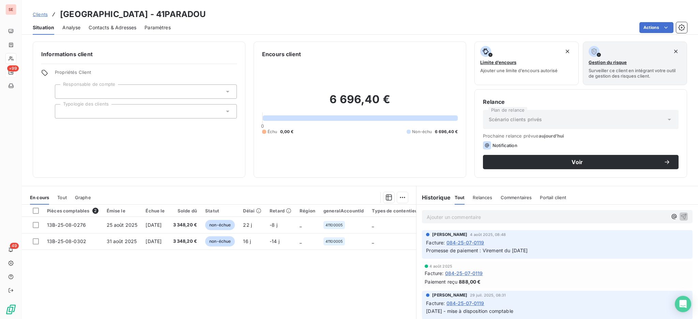
click at [124, 29] on span "Contacts & Adresses" at bounding box center [113, 27] width 48 height 7
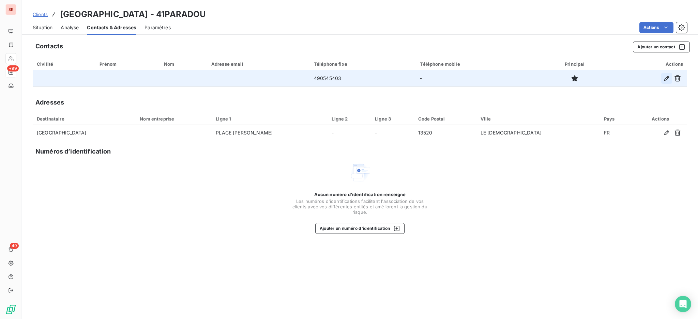
click at [667, 78] on icon "button" at bounding box center [666, 78] width 7 height 7
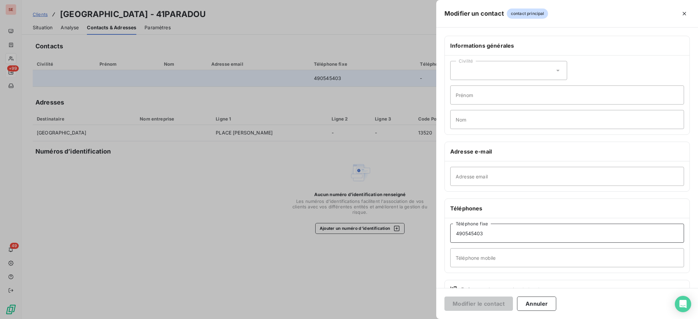
click at [452, 234] on input "490545403" at bounding box center [567, 233] width 234 height 19
type input "04 90 54 54 03"
click at [488, 307] on button "Modifier le contact" at bounding box center [478, 304] width 68 height 14
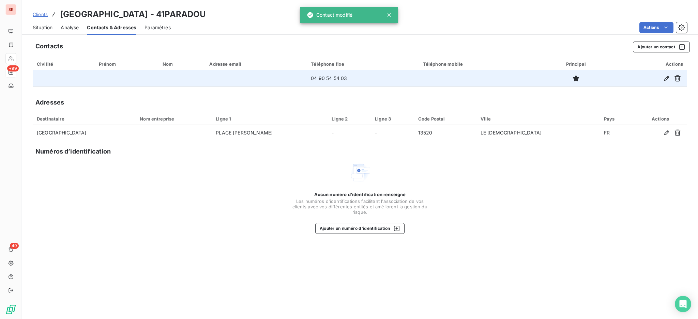
click at [50, 27] on span "Situation" at bounding box center [43, 27] width 20 height 7
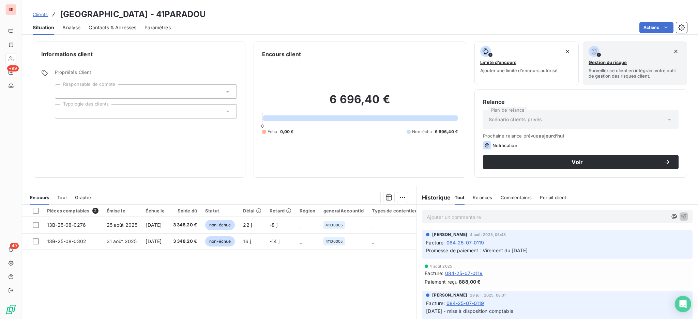
click at [123, 27] on span "Contacts & Adresses" at bounding box center [113, 27] width 48 height 7
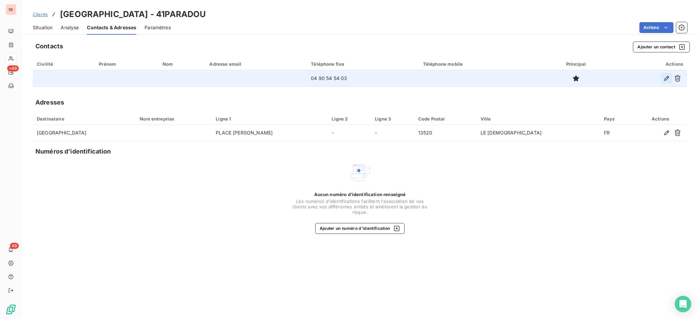
click at [665, 76] on icon "button" at bounding box center [666, 78] width 7 height 7
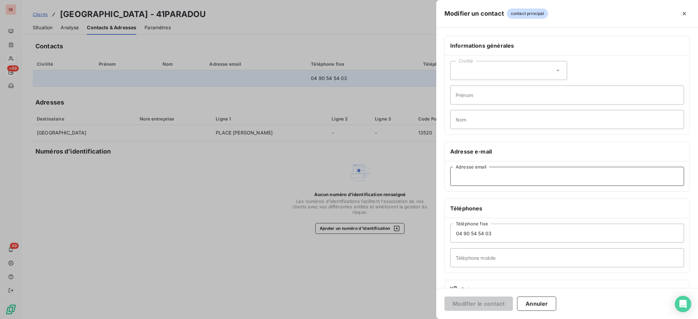
click at [485, 172] on input "Adresse email" at bounding box center [567, 176] width 234 height 19
paste input "[EMAIL_ADDRESS][DOMAIN_NAME]"
type input "[EMAIL_ADDRESS][DOMAIN_NAME]"
click at [482, 304] on button "Modifier le contact" at bounding box center [478, 304] width 68 height 14
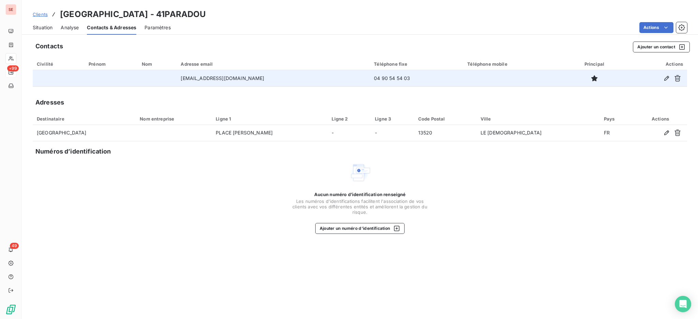
click at [42, 30] on span "Situation" at bounding box center [43, 27] width 20 height 7
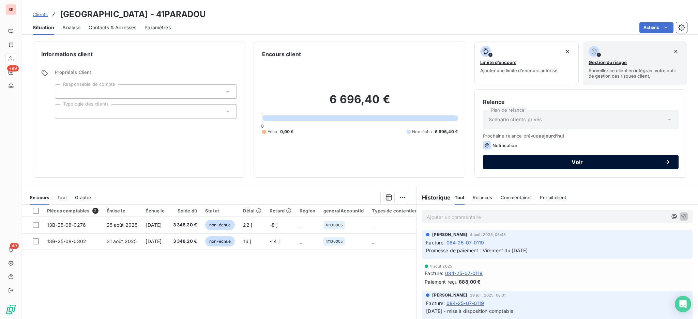
click at [557, 163] on span "Voir" at bounding box center [577, 161] width 172 height 5
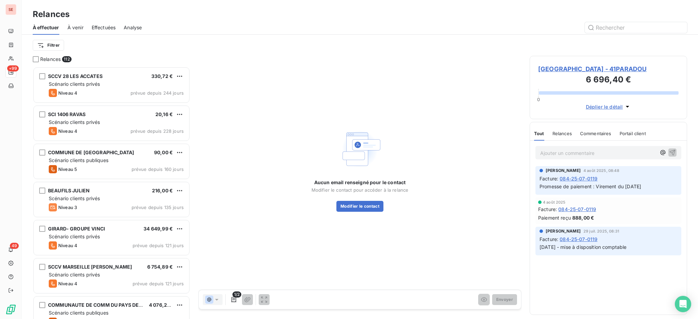
scroll to position [246, 150]
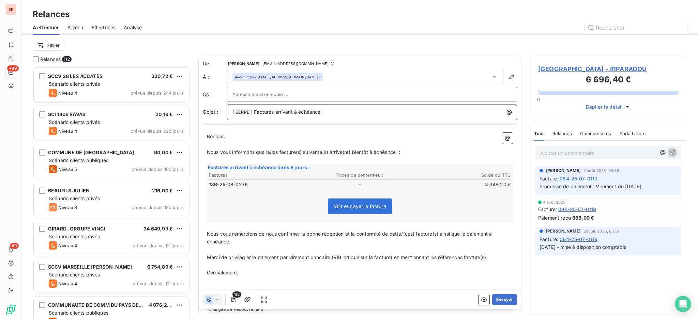
click at [344, 111] on p "[ SERPE ﻿ ] Factures arrivant à échéance" at bounding box center [373, 112] width 282 height 8
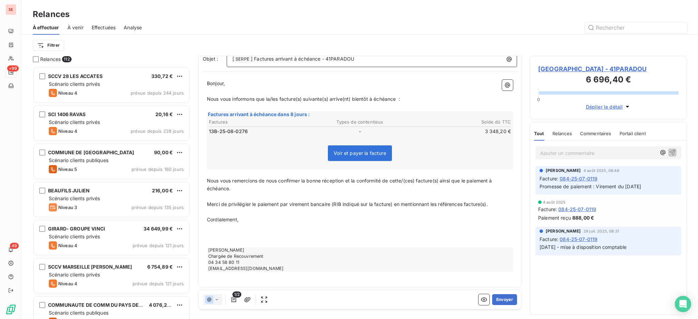
scroll to position [54, 0]
click at [500, 300] on button "Envoyer" at bounding box center [504, 299] width 25 height 11
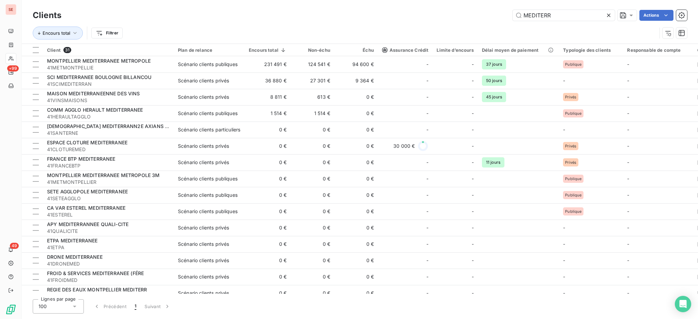
drag, startPoint x: 559, startPoint y: 12, endPoint x: 475, endPoint y: 9, distance: 83.5
click at [480, 9] on div "Clients MEDITERR Actions" at bounding box center [360, 15] width 654 height 14
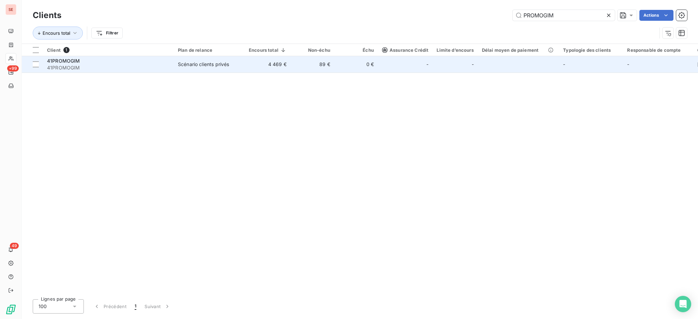
type input "PROMOGIM"
click at [111, 64] on span "41PROMOGIM" at bounding box center [108, 67] width 123 height 7
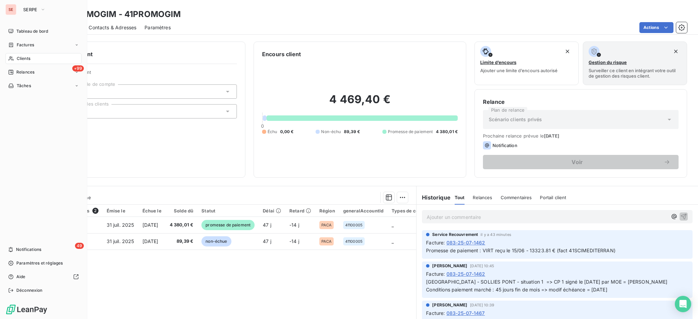
click at [20, 56] on span "Clients" at bounding box center [24, 59] width 14 height 6
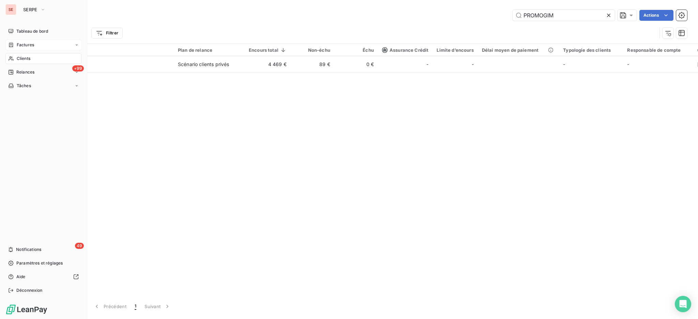
click at [23, 42] on span "Factures" at bounding box center [25, 45] width 17 height 6
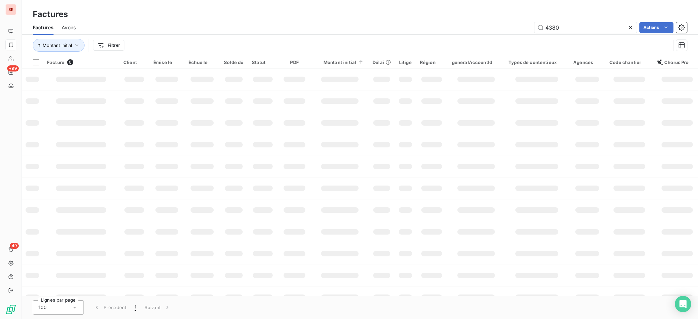
drag, startPoint x: 596, startPoint y: 25, endPoint x: 485, endPoint y: 10, distance: 111.7
click at [490, 11] on div "Factures Factures Avoirs 4380 Actions Montant initial Filtrer" at bounding box center [360, 28] width 676 height 56
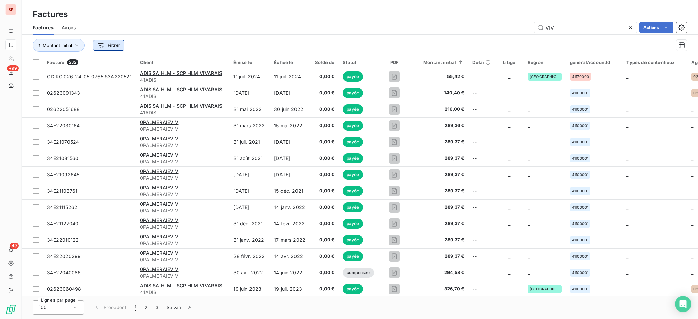
type input "VIV"
click at [111, 46] on html "SE +99 49 Factures Factures Avoirs VIV Actions Montant initial Filtrer Facture …" at bounding box center [349, 159] width 698 height 319
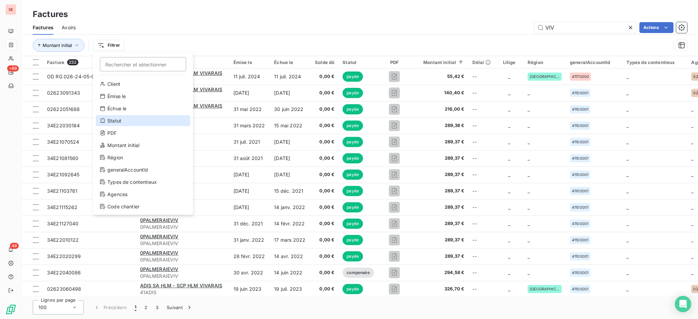
click at [129, 125] on div "Statut" at bounding box center [143, 120] width 94 height 11
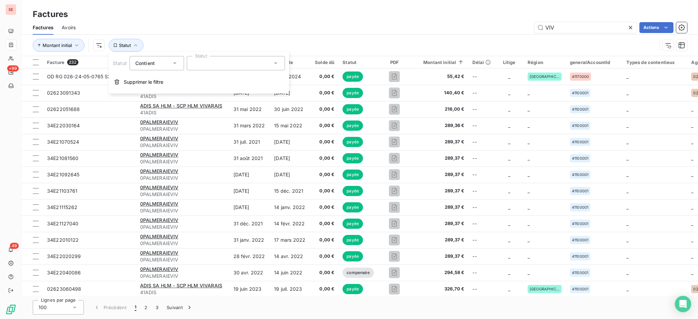
click at [175, 63] on icon at bounding box center [174, 63] width 7 height 7
click at [177, 90] on span "Ne contient pas" at bounding box center [161, 92] width 37 height 6
click at [276, 63] on icon at bounding box center [275, 63] width 7 height 7
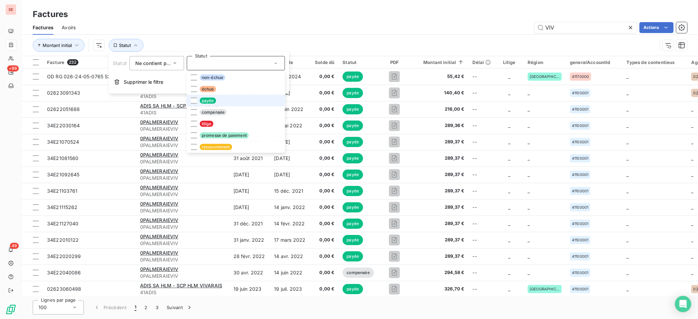
click at [221, 100] on li "payée" at bounding box center [236, 101] width 98 height 12
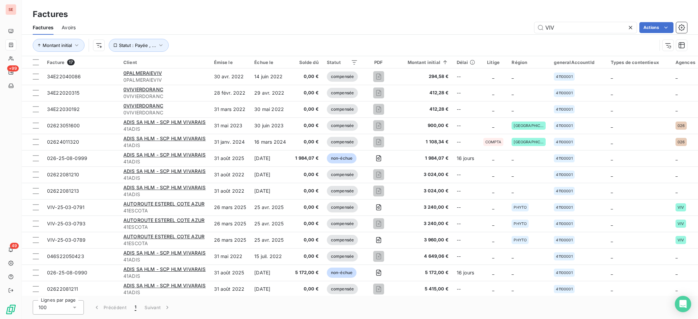
click at [307, 21] on div "Factures Avoirs VIV Actions" at bounding box center [360, 27] width 676 height 14
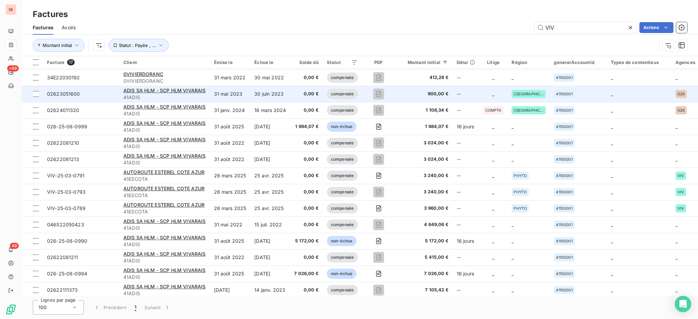
scroll to position [45, 0]
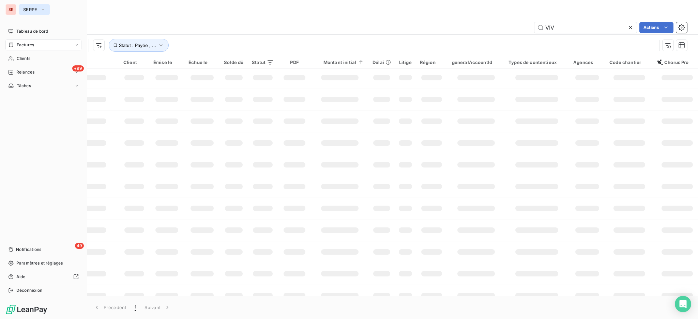
click at [31, 10] on span "SERPE" at bounding box center [30, 9] width 14 height 5
click at [31, 9] on span "SERPE" at bounding box center [30, 9] width 14 height 5
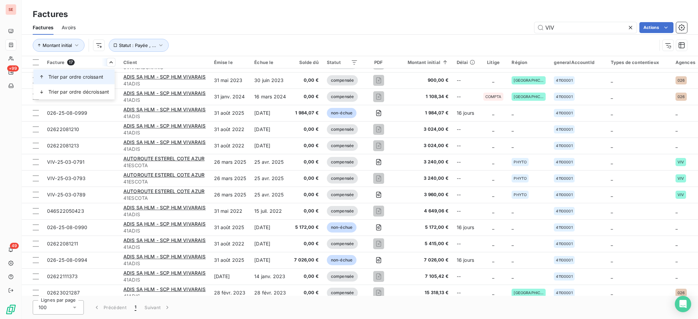
click at [99, 76] on span "Trier par ordre croissant" at bounding box center [75, 77] width 55 height 7
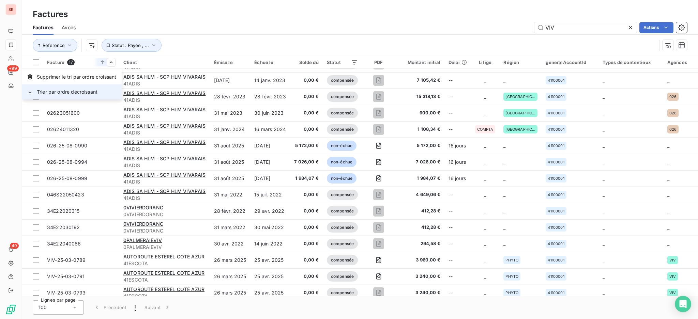
click at [88, 91] on span "Trier par ordre décroissant" at bounding box center [67, 92] width 61 height 7
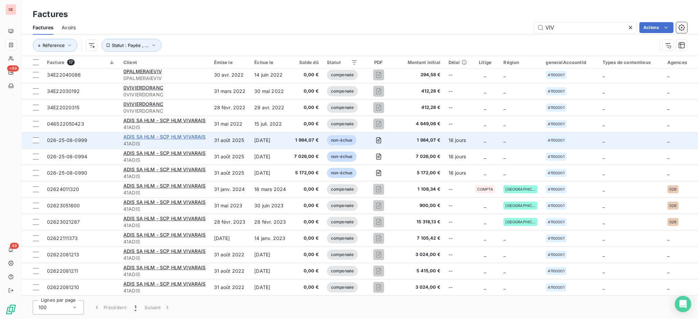
scroll to position [0, 0]
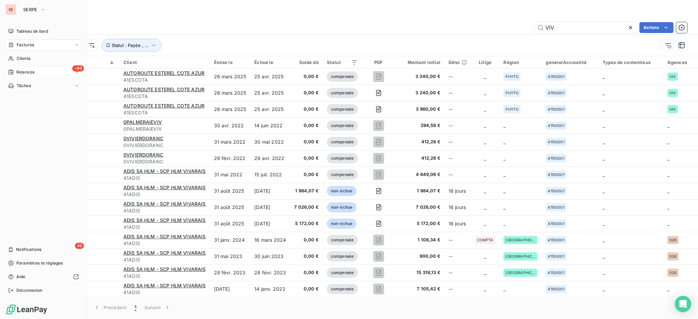
click at [24, 71] on span "Relances" at bounding box center [25, 72] width 18 height 6
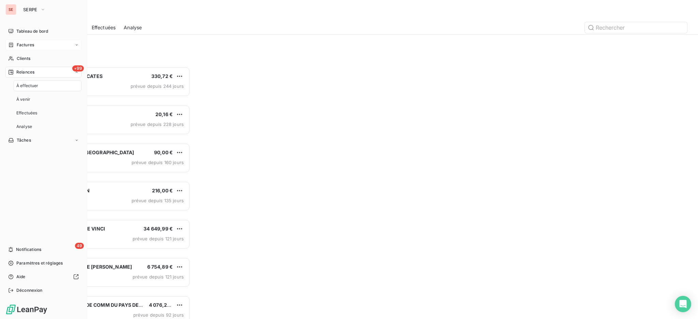
scroll to position [246, 150]
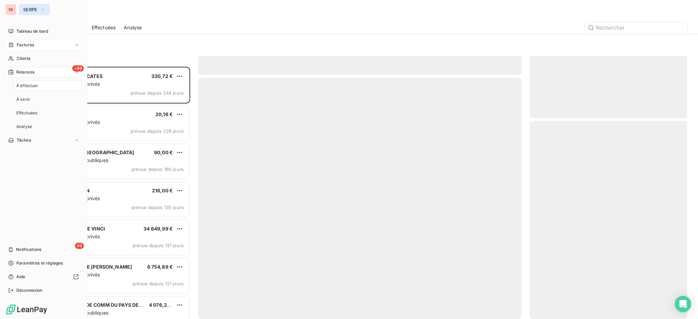
click at [43, 10] on icon "button" at bounding box center [43, 9] width 3 height 1
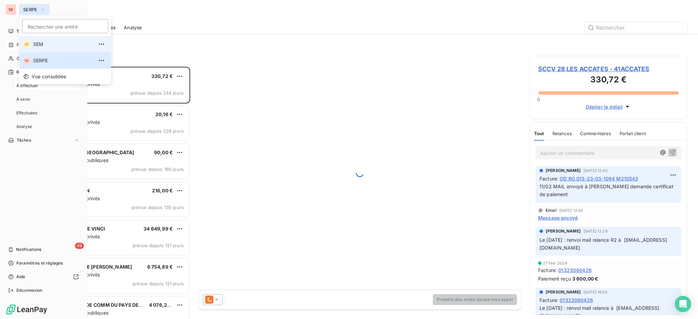
click at [35, 44] on span "SEM" at bounding box center [63, 44] width 60 height 7
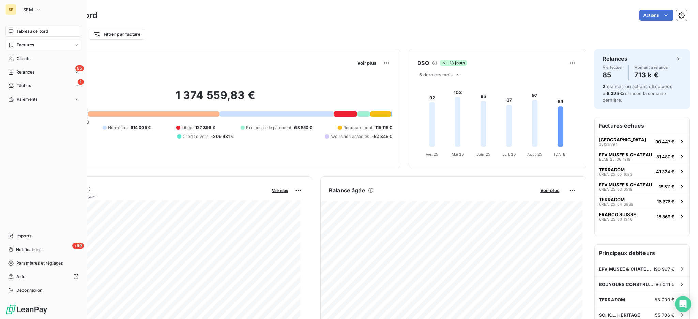
click at [28, 44] on span "Factures" at bounding box center [25, 45] width 17 height 6
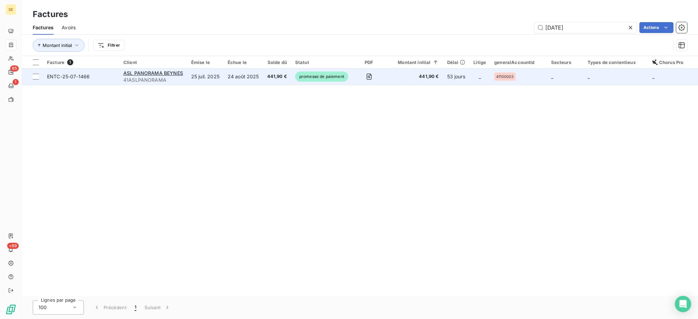
click at [157, 76] on div "ASL PANORAMA BEYNES" at bounding box center [153, 73] width 60 height 7
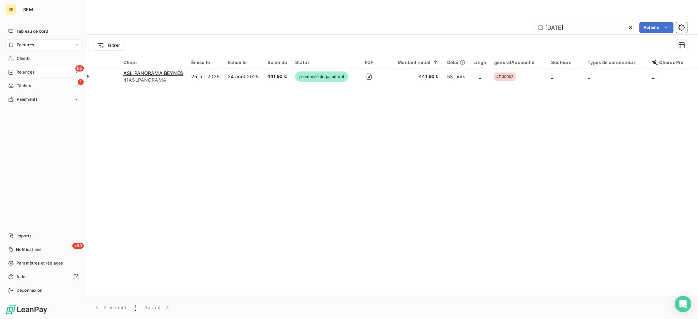
click at [28, 69] on span "Relances" at bounding box center [25, 72] width 18 height 6
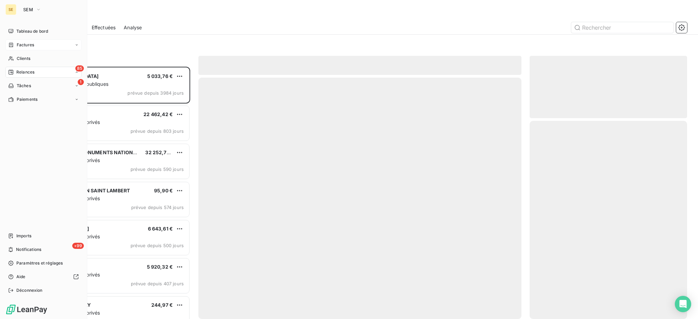
scroll to position [246, 150]
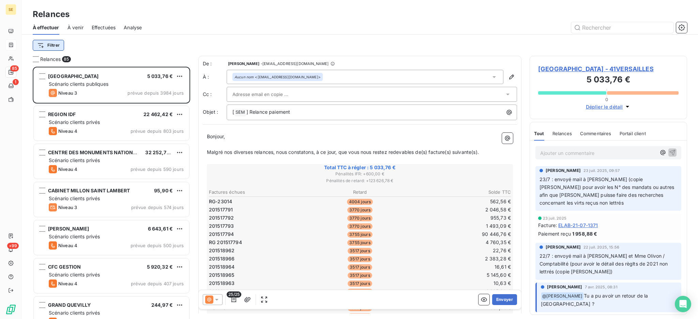
click at [59, 43] on html "SE 85 1 +99 Relances À effectuer À venir Effectuées Analyse Filtrer Relances 85…" at bounding box center [349, 159] width 698 height 319
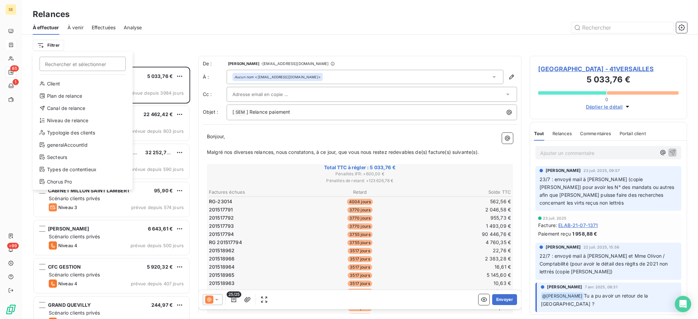
click at [82, 114] on div "Client Plan de relance Canal de relance Niveau de relance Typologie des clients…" at bounding box center [82, 134] width 94 height 112
click at [82, 118] on div "Niveau de relance" at bounding box center [82, 120] width 94 height 11
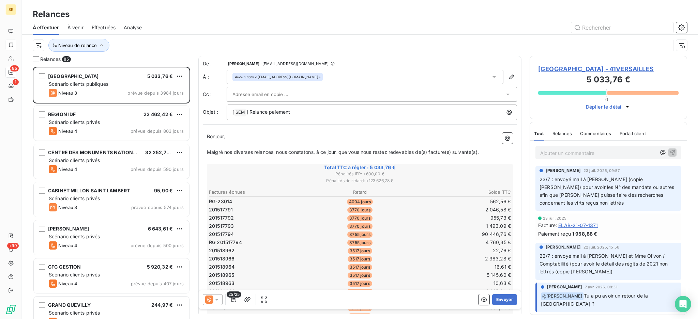
scroll to position [7, 7]
click at [229, 62] on icon at bounding box center [229, 63] width 7 height 7
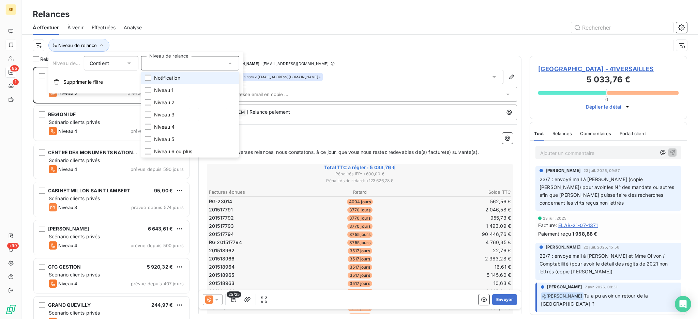
click at [182, 76] on li "Notification" at bounding box center [190, 78] width 98 height 12
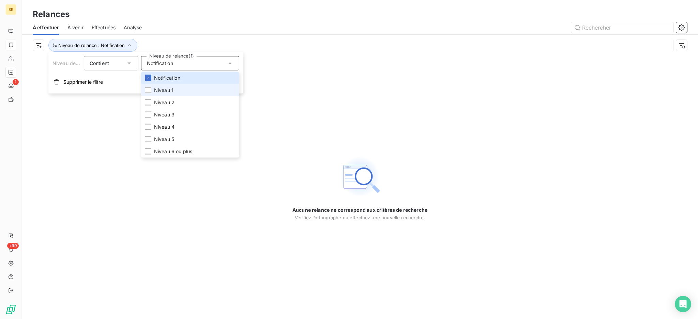
click at [172, 91] on span "Niveau 1" at bounding box center [163, 90] width 19 height 7
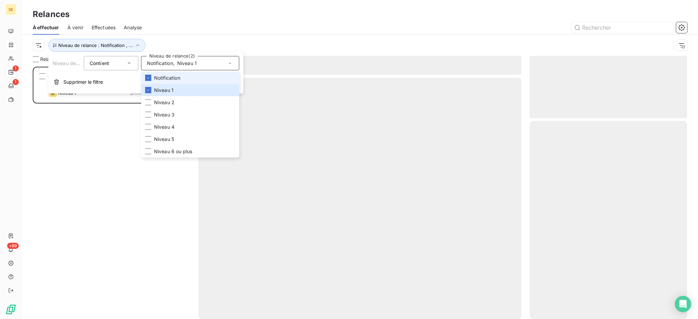
scroll to position [246, 150]
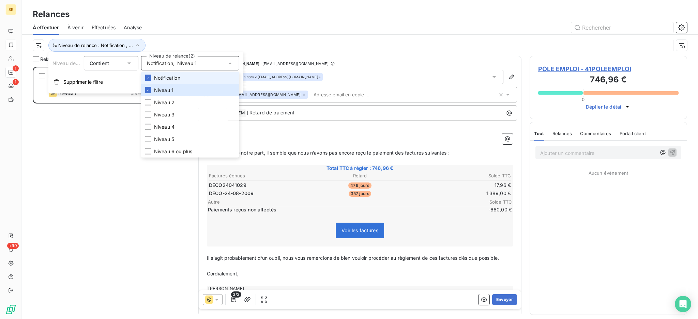
click at [164, 80] on span "Notification" at bounding box center [167, 78] width 26 height 7
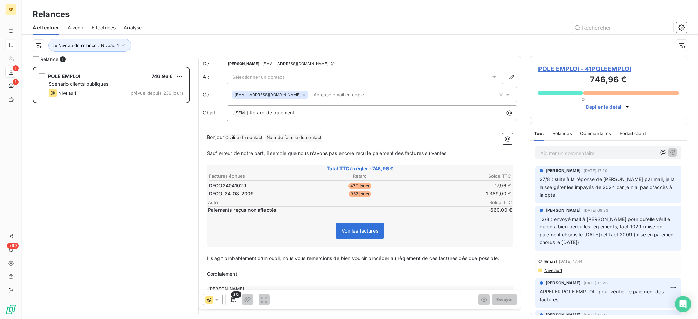
click at [167, 21] on div "À effectuer À venir Effectuées Analyse" at bounding box center [360, 27] width 676 height 14
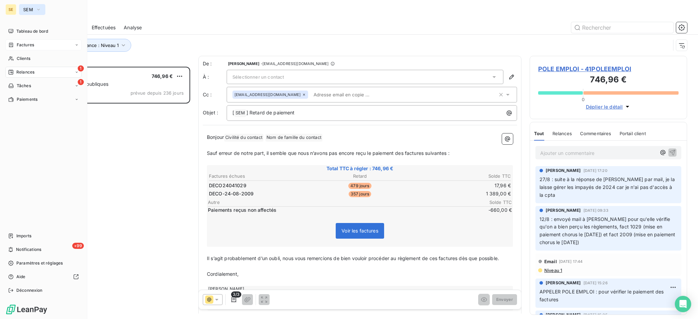
click at [28, 11] on span "SEM" at bounding box center [28, 9] width 10 height 5
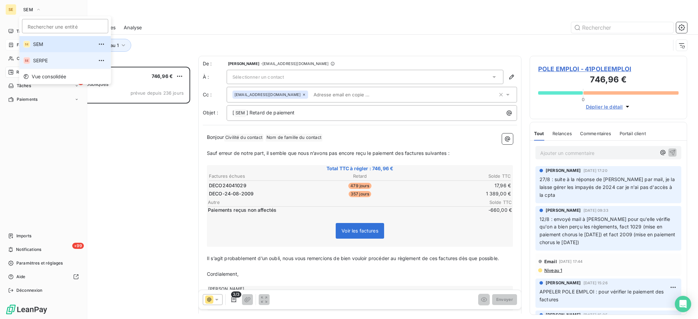
click at [40, 61] on span "SERPE" at bounding box center [63, 60] width 60 height 7
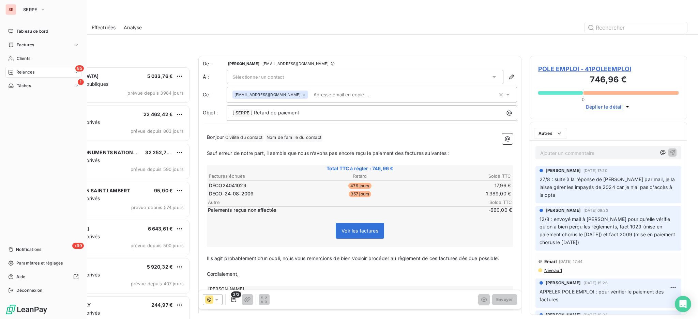
scroll to position [246, 150]
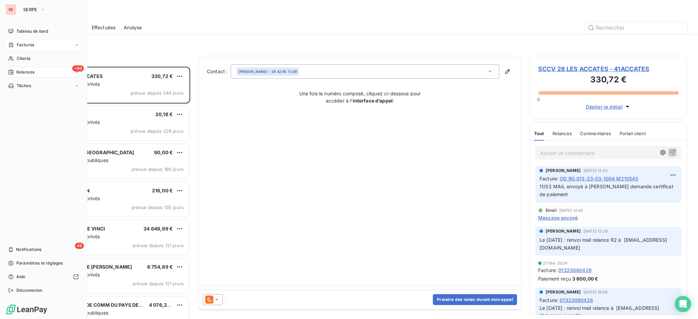
click at [24, 48] on div "Factures" at bounding box center [43, 45] width 76 height 11
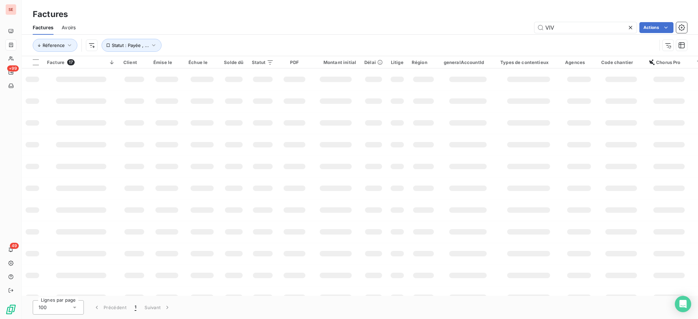
drag, startPoint x: 560, startPoint y: 27, endPoint x: 481, endPoint y: 19, distance: 79.1
click at [484, 21] on div "Factures Avoirs VIV Actions" at bounding box center [360, 27] width 676 height 14
type input "08-0047"
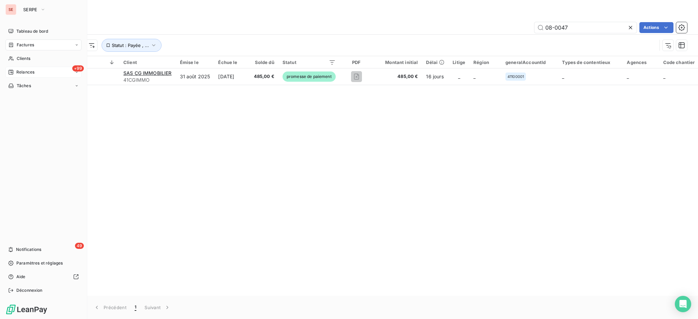
click at [24, 69] on span "Relances" at bounding box center [25, 72] width 18 height 6
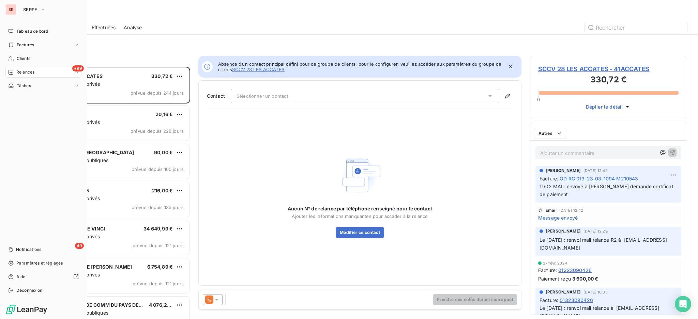
scroll to position [246, 150]
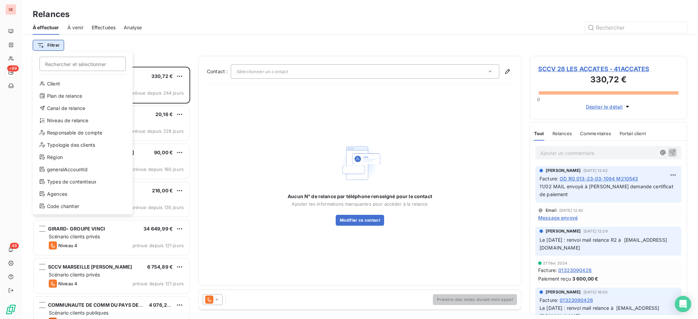
click at [50, 46] on html "SE +99 49 Relances À effectuer À venir Effectuées Analyse Filtrer Rechercher et…" at bounding box center [349, 159] width 698 height 319
click at [66, 119] on div "Niveau de relance" at bounding box center [82, 120] width 94 height 11
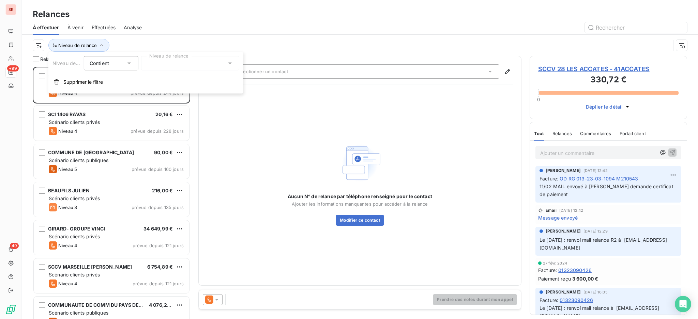
click at [229, 62] on icon at bounding box center [229, 63] width 7 height 7
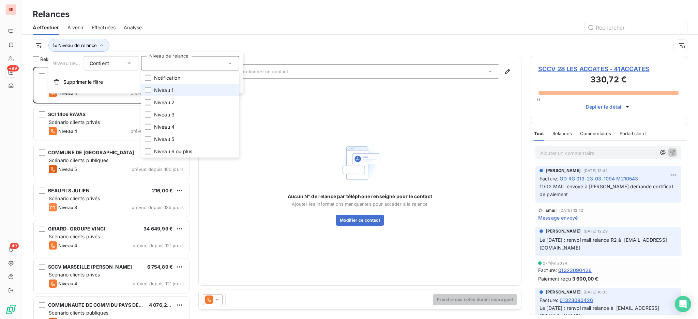
click at [176, 85] on li "Niveau 1" at bounding box center [190, 90] width 98 height 12
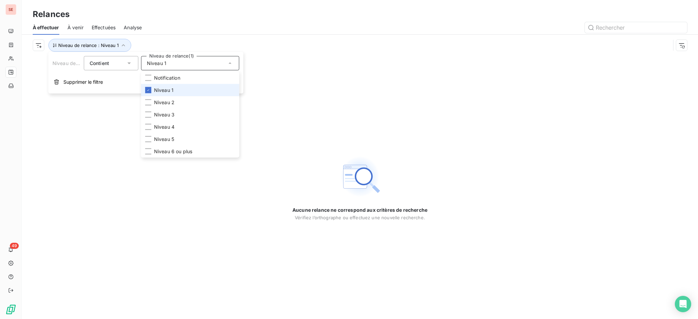
click at [169, 92] on span "Niveau 1" at bounding box center [163, 90] width 19 height 7
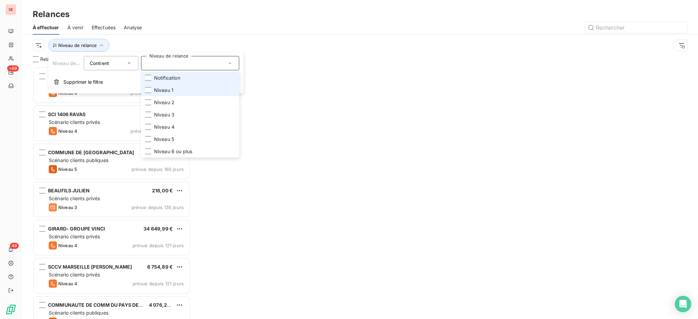
scroll to position [246, 150]
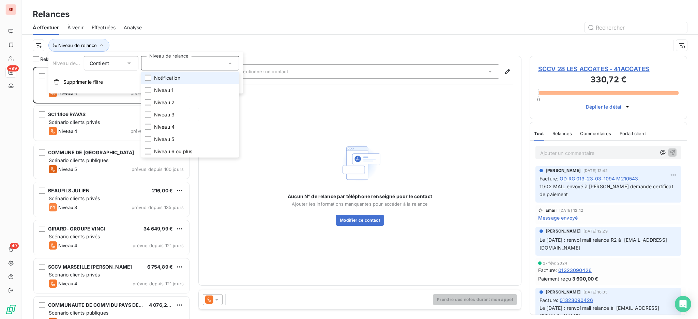
click at [165, 81] on li "Notification" at bounding box center [190, 78] width 98 height 12
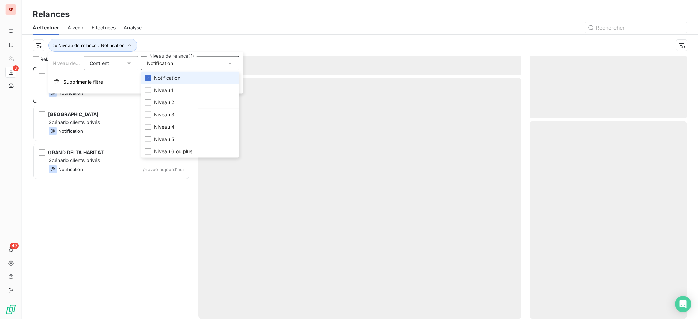
scroll to position [246, 150]
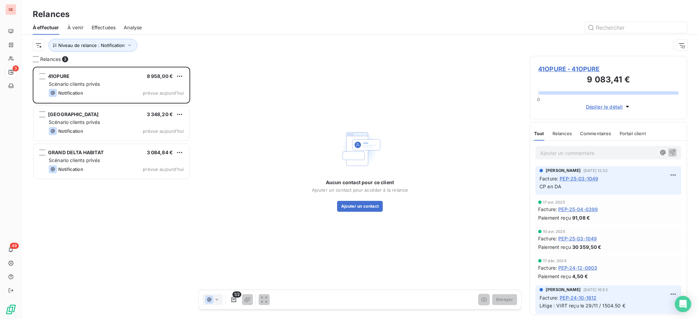
click at [198, 20] on div "Relances" at bounding box center [360, 14] width 676 height 12
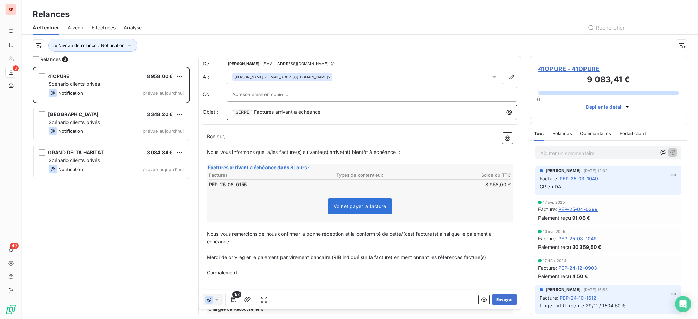
click at [356, 112] on p "[ SERPE ﻿ ] Factures arrivant à échéance" at bounding box center [373, 112] width 282 height 8
click at [500, 301] on button "Envoyer" at bounding box center [504, 299] width 25 height 11
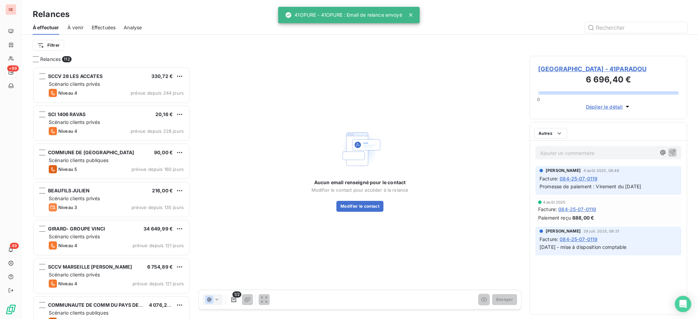
scroll to position [7, 7]
